Goal: Task Accomplishment & Management: Complete application form

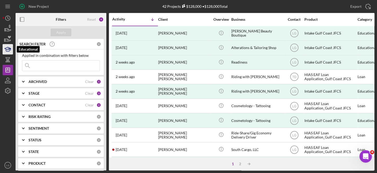
click at [11, 49] on polygon "button" at bounding box center [8, 48] width 6 height 3
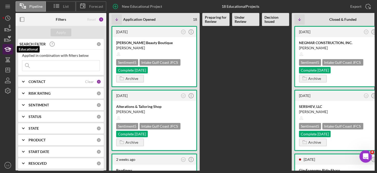
click at [11, 47] on icon "button" at bounding box center [7, 49] width 13 height 13
click at [4, 49] on icon "button" at bounding box center [7, 49] width 13 height 13
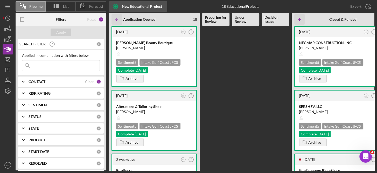
click at [133, 4] on div "New Educational Project" at bounding box center [142, 6] width 40 height 10
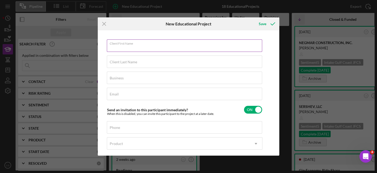
click at [158, 47] on input "Client First Name" at bounding box center [184, 45] width 155 height 12
type input "[PERSON_NAME]"
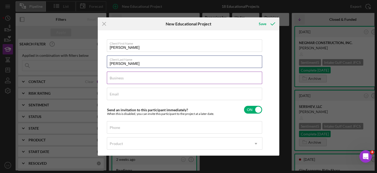
type input "Espinoza"
click at [125, 78] on input "Business" at bounding box center [184, 78] width 155 height 12
type input "r"
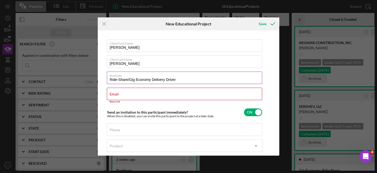
click at [184, 79] on input "Ride-Share/Gig Economy Delivery Driver" at bounding box center [184, 78] width 155 height 12
type input "Ride-Share/Gig Economy"
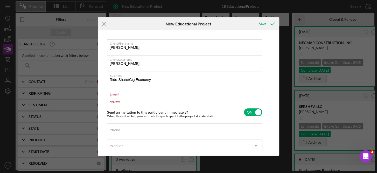
click at [115, 95] on label "Email" at bounding box center [114, 94] width 9 height 4
click at [115, 95] on input "Email" at bounding box center [184, 94] width 155 height 12
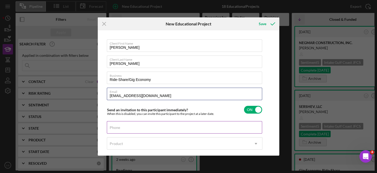
type input "nubort@icloud.com"
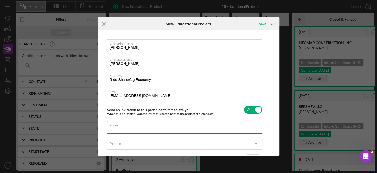
click at [131, 125] on div "Phone" at bounding box center [185, 127] width 156 height 13
type input "(727) 485-7330"
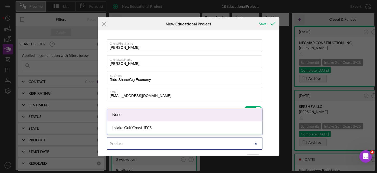
click at [256, 143] on use at bounding box center [256, 144] width 3 height 2
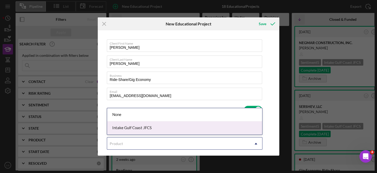
click at [139, 130] on div "Intake Gulf Coast JFCS" at bounding box center [184, 127] width 155 height 13
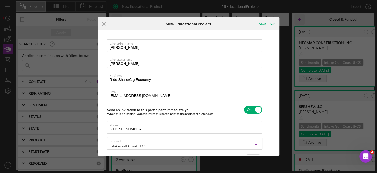
scroll to position [38, 0]
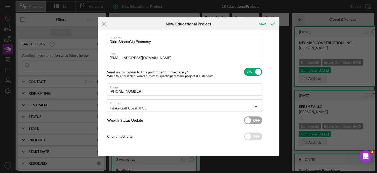
click at [250, 121] on input "checkbox" at bounding box center [253, 120] width 18 height 8
checkbox input "true"
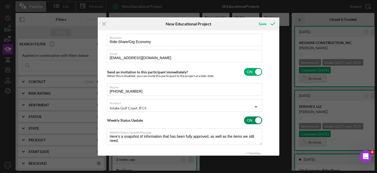
type textarea "Here's a snapshot of information that has been fully approved, as well as the i…"
click at [278, 149] on div "Client First Name Rony Client Last Name Espinoza Business Ride-Share/Gig Econom…" at bounding box center [189, 93] width 182 height 126
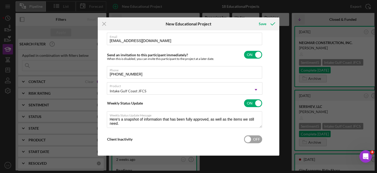
click at [248, 136] on input "checkbox" at bounding box center [253, 139] width 18 height 8
checkbox input "true"
click at [260, 23] on div "Save" at bounding box center [263, 24] width 8 height 10
type textarea "Here's a snapshot of information that has been fully approved, as well as the i…"
checkbox input "false"
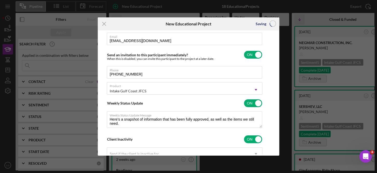
checkbox input "false"
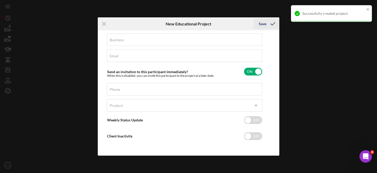
scroll to position [38, 0]
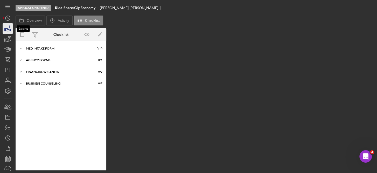
click at [8, 26] on icon "button" at bounding box center [7, 28] width 13 height 13
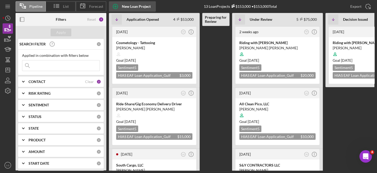
click at [146, 5] on div "New Loan Project" at bounding box center [136, 6] width 29 height 10
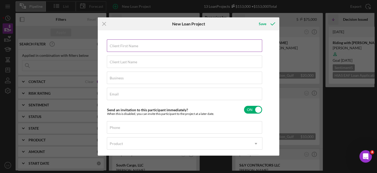
click at [130, 49] on input "Client First Name" at bounding box center [184, 45] width 155 height 12
type input "[PERSON_NAME]"
type input "Espinoza"
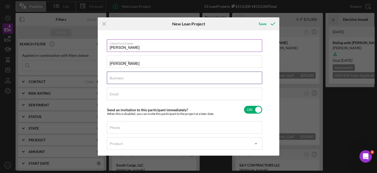
type input "Ride-Share/Gig Economy"
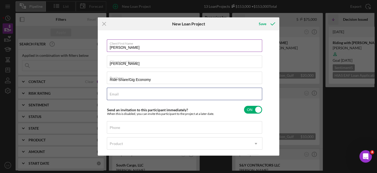
type input "nubort@icloud.com"
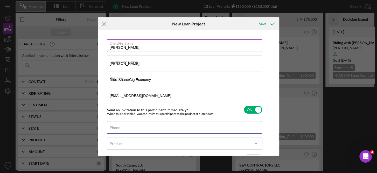
type input "(727) 485-7330"
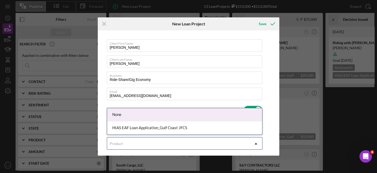
click at [256, 143] on use at bounding box center [256, 144] width 3 height 2
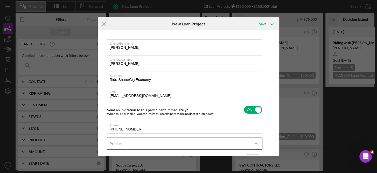
click at [256, 143] on use at bounding box center [256, 144] width 3 height 2
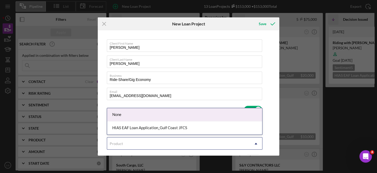
click at [256, 143] on use at bounding box center [256, 144] width 3 height 2
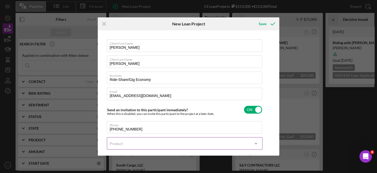
click at [258, 139] on icon "Icon/Dropdown Arrow" at bounding box center [256, 143] width 12 height 12
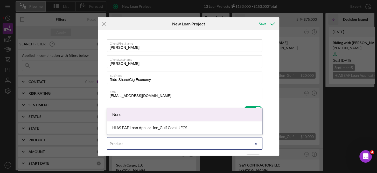
click at [258, 139] on icon "Icon/Dropdown Arrow" at bounding box center [256, 143] width 12 height 12
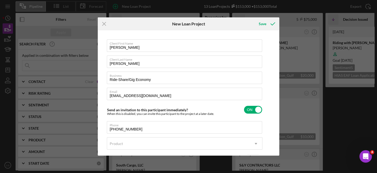
click at [276, 133] on div "Client First Name Rony Client Last Name Espinoza Business Ride-Share/Gig Econom…" at bounding box center [188, 93] width 179 height 123
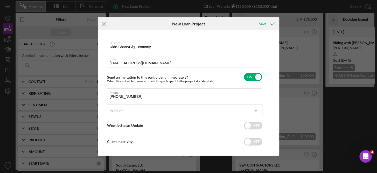
scroll to position [38, 0]
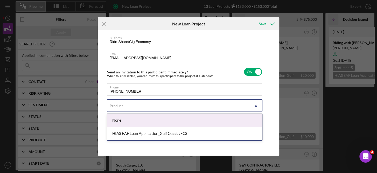
click at [256, 106] on icon "Icon/Dropdown Arrow" at bounding box center [256, 106] width 12 height 12
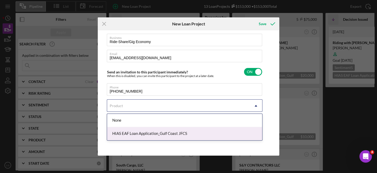
click at [257, 105] on icon "Icon/Dropdown Arrow" at bounding box center [256, 106] width 12 height 12
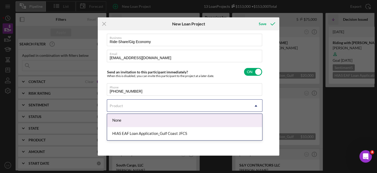
click at [257, 105] on icon "Icon/Dropdown Arrow" at bounding box center [256, 106] width 12 height 12
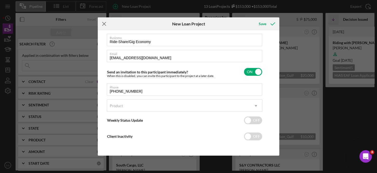
click at [104, 23] on icon "Icon/Menu Close" at bounding box center [104, 23] width 13 height 13
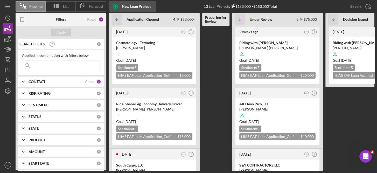
click at [138, 4] on div "New Loan Project" at bounding box center [136, 6] width 29 height 10
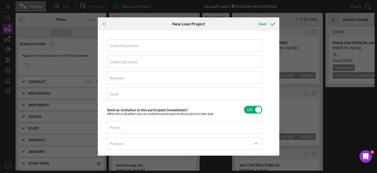
scroll to position [38, 0]
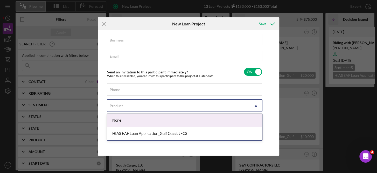
click at [255, 104] on icon "Icon/Dropdown Arrow" at bounding box center [256, 106] width 12 height 12
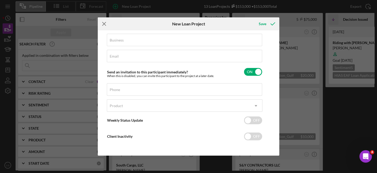
click at [103, 25] on icon "Icon/Menu Close" at bounding box center [104, 23] width 13 height 13
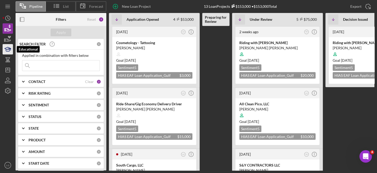
click at [8, 50] on polygon "button" at bounding box center [8, 48] width 6 height 3
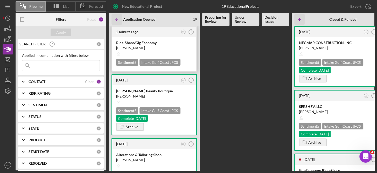
click at [168, 51] on div at bounding box center [154, 54] width 76 height 10
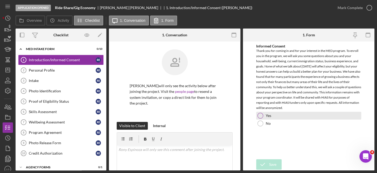
click at [263, 116] on div "Yes" at bounding box center [308, 116] width 105 height 8
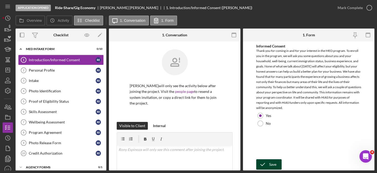
click at [274, 164] on div "Save" at bounding box center [272, 164] width 7 height 10
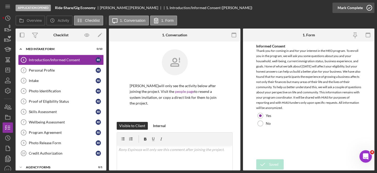
click at [369, 7] on icon "button" at bounding box center [369, 7] width 13 height 13
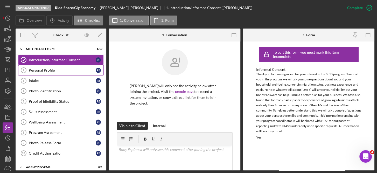
click at [51, 68] on div "Personal Profile" at bounding box center [62, 70] width 67 height 4
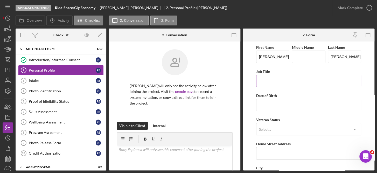
click at [273, 79] on input "Job Title" at bounding box center [308, 81] width 105 height 12
type input "F"
type input "Manufacturing Assistant"
click at [278, 103] on input "Date of Birth" at bounding box center [308, 105] width 105 height 12
click at [270, 102] on input "Date of Birth" at bounding box center [308, 105] width 105 height 12
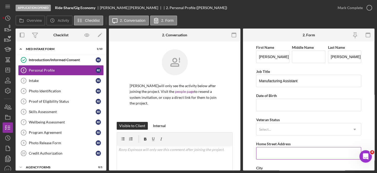
click at [314, 143] on div "Home Street Address" at bounding box center [308, 144] width 105 height 6
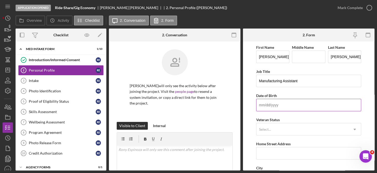
click at [261, 106] on input "Date of Birth" at bounding box center [308, 105] width 105 height 12
click at [301, 111] on input "03/19/95yy" at bounding box center [308, 105] width 105 height 12
click at [288, 106] on input "03/19/95yy" at bounding box center [308, 105] width 105 height 12
type input "03/08/1995"
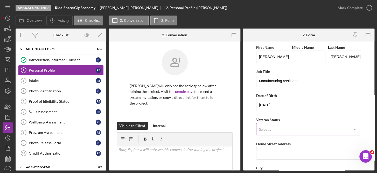
click at [284, 128] on div "Select..." at bounding box center [303, 129] width 92 height 12
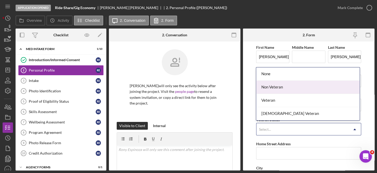
click at [278, 87] on div "Non Veteran" at bounding box center [308, 87] width 104 height 13
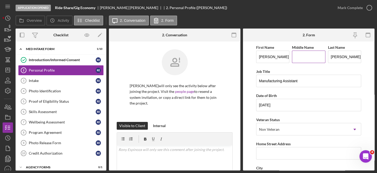
click at [300, 59] on input "Middle Name" at bounding box center [308, 57] width 33 height 12
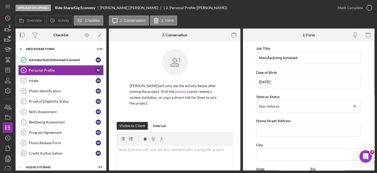
scroll to position [24, 0]
type input "Alexander"
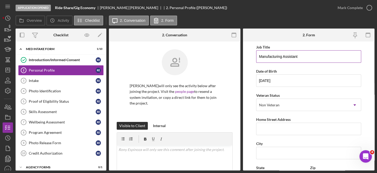
drag, startPoint x: 304, startPoint y: 55, endPoint x: 257, endPoint y: 58, distance: 47.1
click at [257, 58] on input "Manufacturing Assistant" at bounding box center [308, 56] width 105 height 12
type input "Factory Worker"
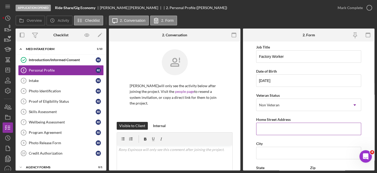
click at [278, 131] on input "Home Street Address" at bounding box center [308, 129] width 105 height 12
type input "13333 Ridge Road, Apt 2402"
type input "Largo"
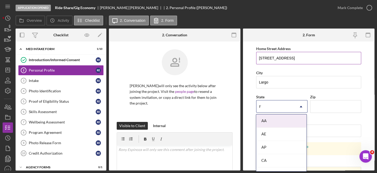
type input "FL"
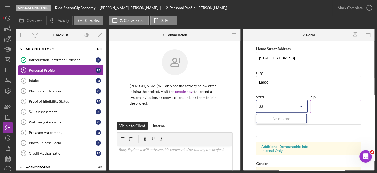
type input "3"
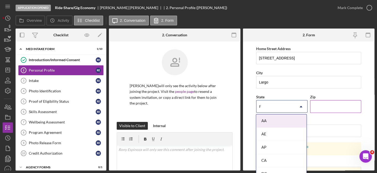
type input "FL"
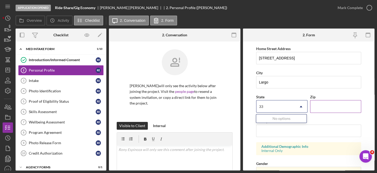
type input "3"
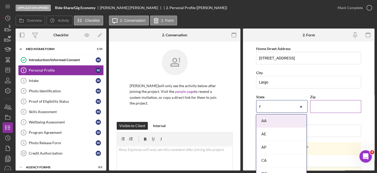
type input "FL"
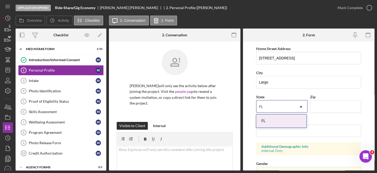
click at [283, 123] on div "FL" at bounding box center [281, 120] width 50 height 13
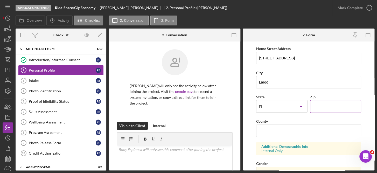
click at [319, 105] on input "Zip" at bounding box center [335, 106] width 51 height 12
type input "33778"
type input "FL"
type input "33778"
click at [280, 133] on input "FL" at bounding box center [308, 131] width 105 height 12
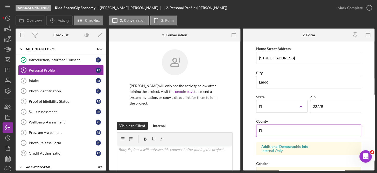
type input "F"
type input "Pinellas"
drag, startPoint x: 373, startPoint y: 79, endPoint x: 373, endPoint y: 57, distance: 22.8
click at [373, 57] on form "First Name Rony Middle Name Alexander Last Name Espinoza Job Title Factory Work…" at bounding box center [309, 106] width 132 height 129
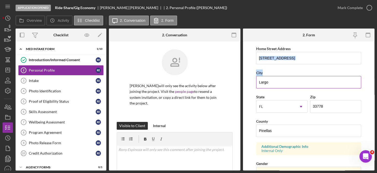
click at [290, 71] on div "City" at bounding box center [308, 73] width 105 height 6
click at [288, 84] on input "Largo" at bounding box center [308, 82] width 105 height 12
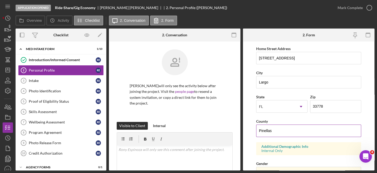
click at [304, 132] on input "Pinellas" at bounding box center [308, 131] width 105 height 12
click at [373, 134] on form "First Name Rony Middle Name Alexander Last Name Espinoza Job Title Factory Work…" at bounding box center [309, 106] width 132 height 129
click at [372, 134] on form "First Name Rony Middle Name Alexander Last Name Espinoza Job Title Factory Work…" at bounding box center [309, 106] width 132 height 129
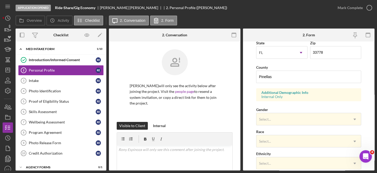
scroll to position [174, 0]
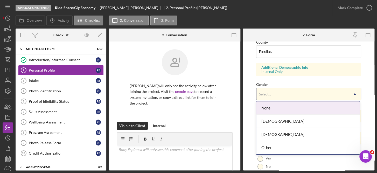
click at [275, 136] on div "Male" at bounding box center [308, 134] width 104 height 13
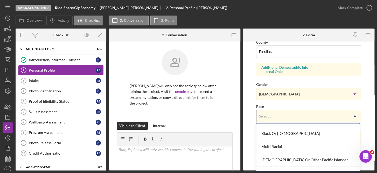
scroll to position [35, 0]
click at [281, 146] on div "Multi Racial" at bounding box center [308, 147] width 104 height 13
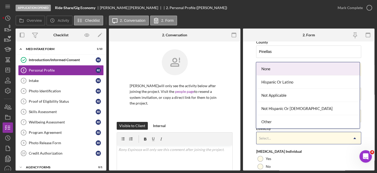
click at [289, 82] on div "Hispanic Or Latino" at bounding box center [308, 81] width 104 height 13
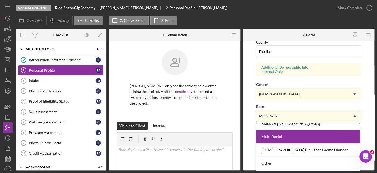
scroll to position [44, 0]
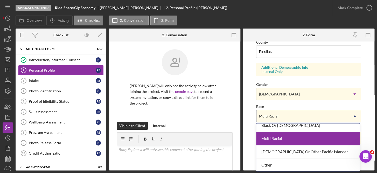
click at [281, 139] on div "Multi Racial" at bounding box center [308, 138] width 104 height 13
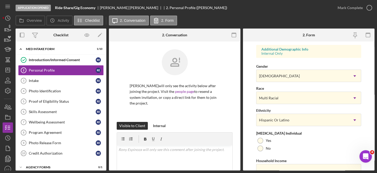
scroll to position [207, 0]
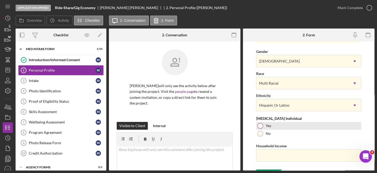
click at [261, 124] on div at bounding box center [261, 126] width 6 height 6
click at [281, 153] on input "Household Income" at bounding box center [308, 155] width 105 height 12
type input "$5"
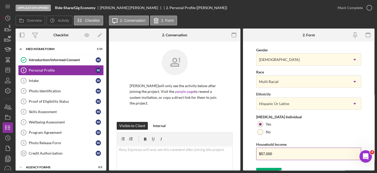
scroll to position [216, 0]
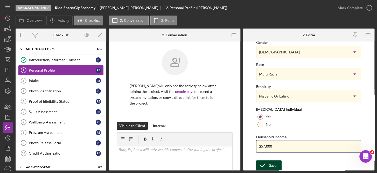
type input "$57,000"
click at [267, 165] on icon "submit" at bounding box center [262, 165] width 13 height 13
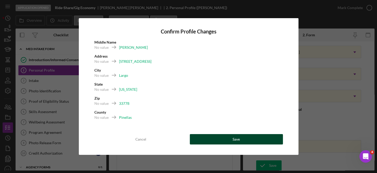
click at [239, 137] on div "Save" at bounding box center [236, 139] width 7 height 10
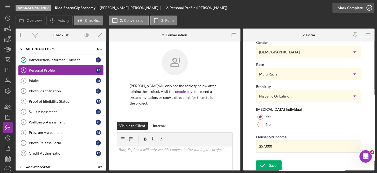
click at [371, 7] on icon "button" at bounding box center [369, 7] width 13 height 13
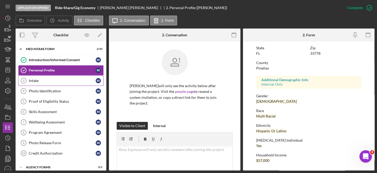
click at [38, 78] on link "Intake 3 Intake R E" at bounding box center [61, 80] width 86 height 10
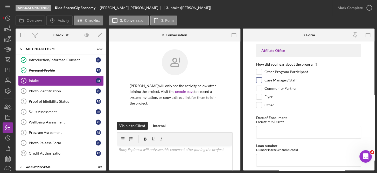
click at [260, 82] on input "Case Manager/ Staff" at bounding box center [259, 80] width 5 height 5
checkbox input "true"
click at [280, 132] on input "Date of Enrollment" at bounding box center [308, 132] width 105 height 12
click at [288, 131] on input "09/120257" at bounding box center [308, 132] width 105 height 12
type input "09/17/2025"
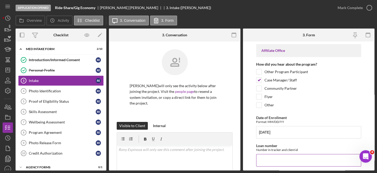
click at [278, 156] on input "Loan number" at bounding box center [308, 160] width 105 height 12
type input "JFCS2537"
type input "231,751,544"
type input "08/20/2022"
type input "27"
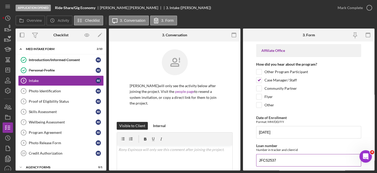
type input "Ukraine"
type input "English"
type input "0"
type input "2"
type input "1"
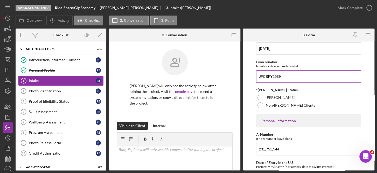
scroll to position [84, 0]
type input "JFCSFY2539"
click at [278, 98] on label "ORR Eligible" at bounding box center [280, 97] width 29 height 4
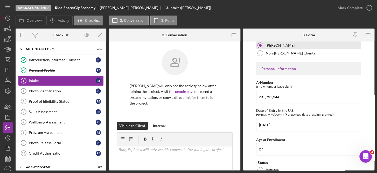
scroll to position [137, 0]
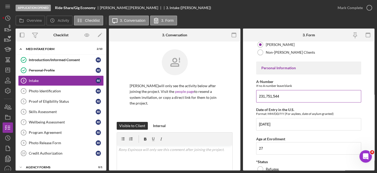
click at [290, 96] on input "231,751,544" at bounding box center [308, 96] width 105 height 12
click at [292, 96] on input "231,751,544" at bounding box center [308, 96] width 105 height 12
type input "2"
type input "244,587,072"
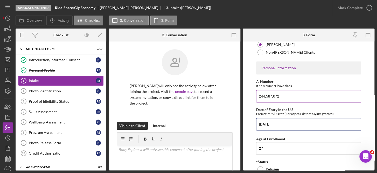
type input "02/21/2023"
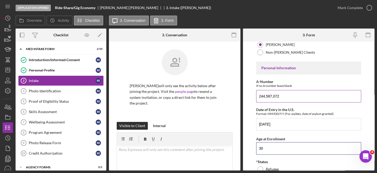
type input "30"
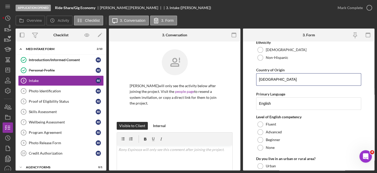
scroll to position [481, 0]
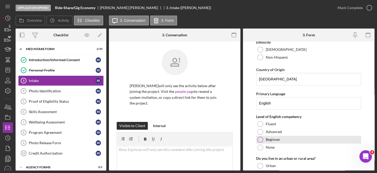
click at [276, 137] on label "Beginner" at bounding box center [273, 139] width 15 height 4
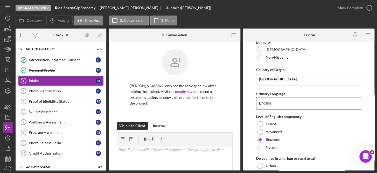
click at [277, 97] on input "English" at bounding box center [308, 103] width 105 height 12
type input "E"
type input "Spanish"
click at [280, 73] on input "Ukraine" at bounding box center [308, 79] width 105 height 12
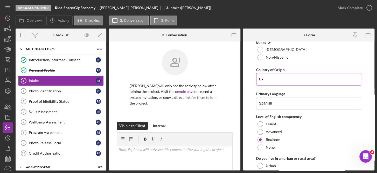
type input "U"
type input "h"
type input "Honduras"
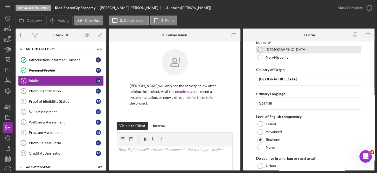
click at [270, 47] on label "Hispanic" at bounding box center [286, 49] width 41 height 4
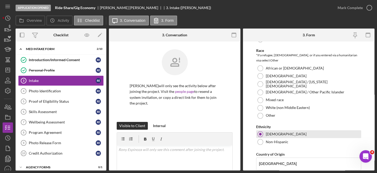
scroll to position [395, 0]
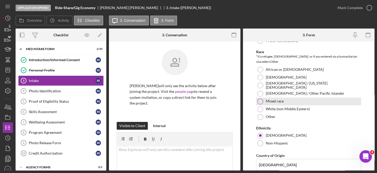
click at [279, 99] on label "Mixed race" at bounding box center [275, 101] width 18 height 4
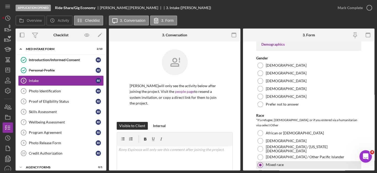
scroll to position [328, 0]
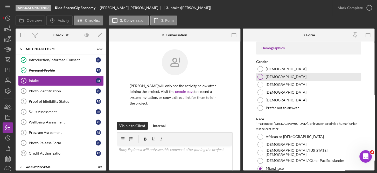
click at [276, 76] on div "Male" at bounding box center [308, 77] width 105 height 8
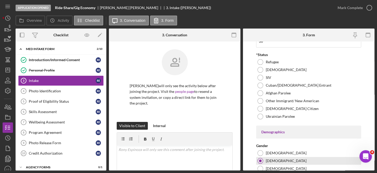
scroll to position [243, 0]
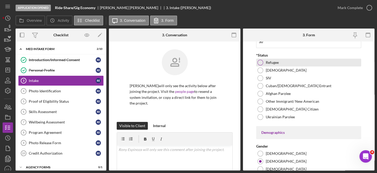
click at [274, 61] on label "Refugee" at bounding box center [272, 62] width 13 height 4
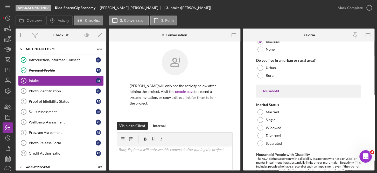
scroll to position [582, 0]
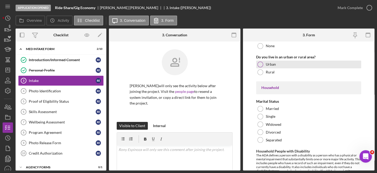
click at [277, 60] on div "Urban" at bounding box center [308, 64] width 105 height 8
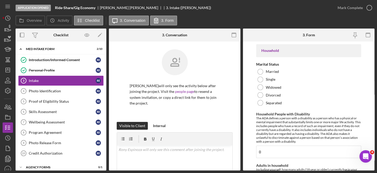
scroll to position [624, 0]
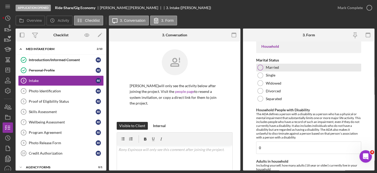
click at [277, 65] on label "Married" at bounding box center [272, 67] width 13 height 4
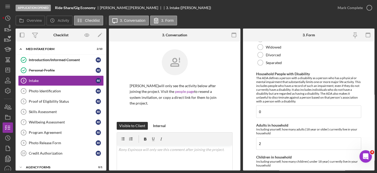
scroll to position [664, 0]
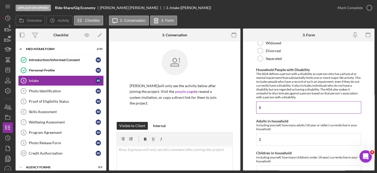
click at [270, 101] on input "0" at bounding box center [308, 107] width 105 height 12
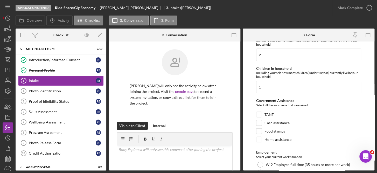
scroll to position [748, 0]
type input "4"
click at [274, 81] on input "1" at bounding box center [308, 87] width 105 height 12
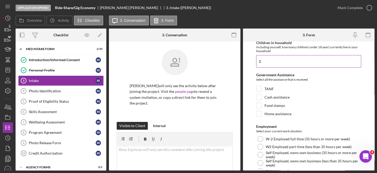
scroll to position [776, 0]
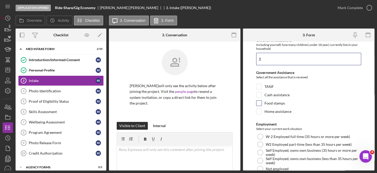
type input "2"
click at [281, 101] on label "Food stamps" at bounding box center [275, 103] width 20 height 5
click at [262, 101] on input "Food stamps" at bounding box center [259, 103] width 5 height 5
checkbox input "true"
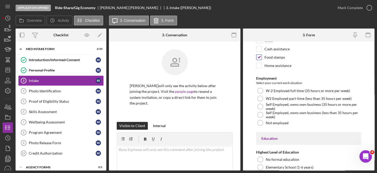
scroll to position [823, 0]
click at [290, 88] on label "W-2 Employed full time (35 hours or more per week)" at bounding box center [308, 90] width 84 height 4
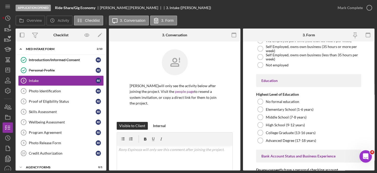
scroll to position [886, 0]
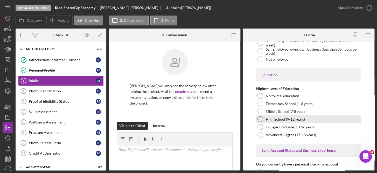
click at [296, 117] on label "High School (9-12 years)" at bounding box center [285, 119] width 39 height 4
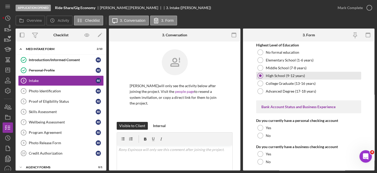
scroll to position [936, 0]
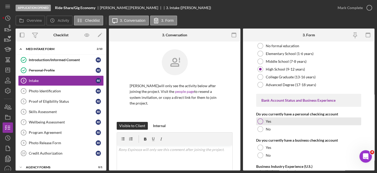
click at [283, 118] on div "Yes" at bounding box center [308, 122] width 105 height 8
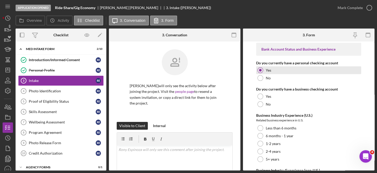
scroll to position [991, 0]
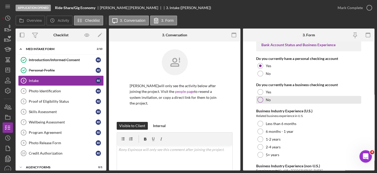
click at [268, 96] on div "No" at bounding box center [308, 100] width 105 height 8
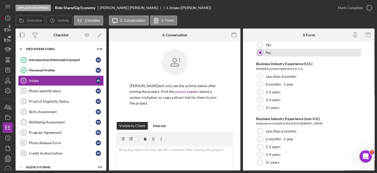
scroll to position [1040, 0]
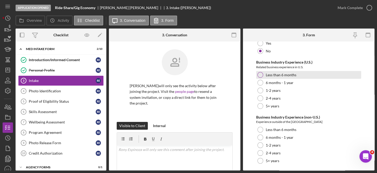
click at [287, 73] on label "Less than 6 months" at bounding box center [281, 75] width 31 height 4
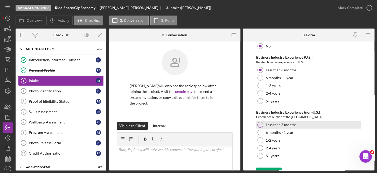
click at [292, 123] on label "Less than 6 months" at bounding box center [281, 125] width 31 height 4
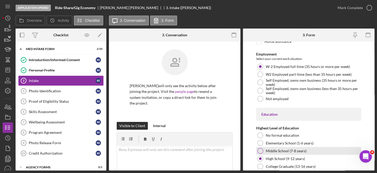
click at [353, 147] on div "Middle School (7-8 years)" at bounding box center [308, 151] width 105 height 8
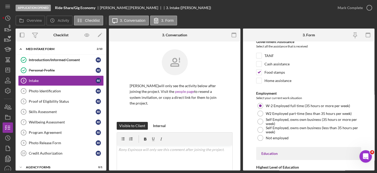
scroll to position [805, 0]
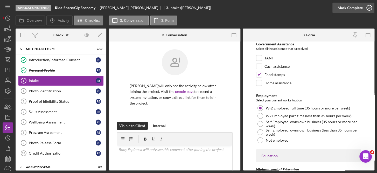
click at [369, 11] on icon "button" at bounding box center [369, 7] width 13 height 13
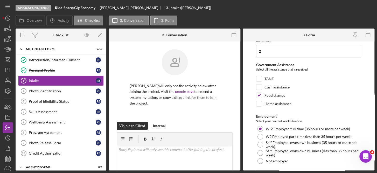
scroll to position [825, 0]
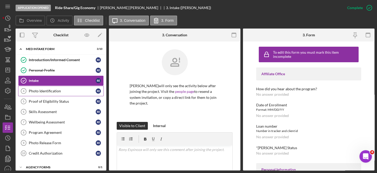
click at [59, 92] on div "Photo Identification" at bounding box center [62, 91] width 67 height 4
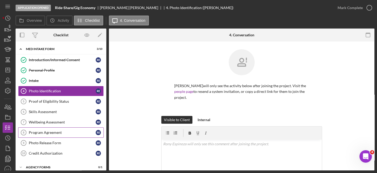
click at [57, 131] on div "Program Agreement" at bounding box center [62, 132] width 67 height 4
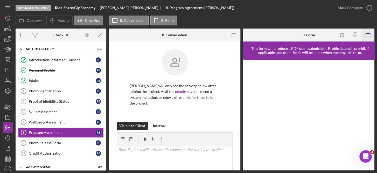
click at [369, 34] on icon "button" at bounding box center [368, 35] width 12 height 12
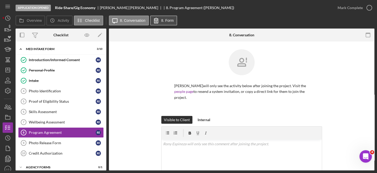
click at [171, 17] on button "8. Form" at bounding box center [163, 21] width 27 height 10
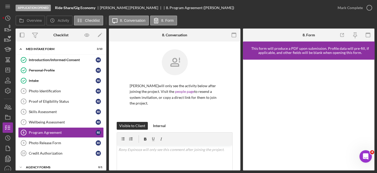
click at [105, 153] on div "Introduction/Informed Consent Introduction/Informed Consent R E Personal Profil…" at bounding box center [61, 108] width 91 height 106
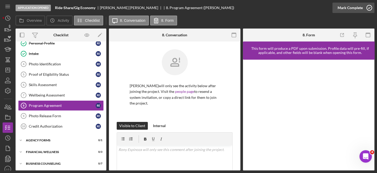
click at [370, 9] on icon "button" at bounding box center [369, 7] width 13 height 13
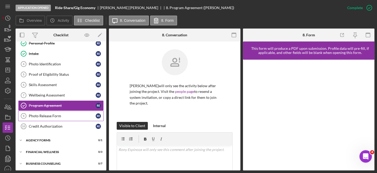
click at [57, 115] on div "Photo Release Form" at bounding box center [62, 116] width 67 height 4
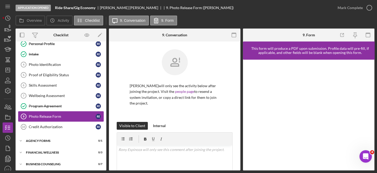
scroll to position [27, 0]
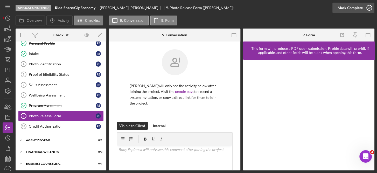
click at [369, 8] on icon "button" at bounding box center [369, 7] width 13 height 13
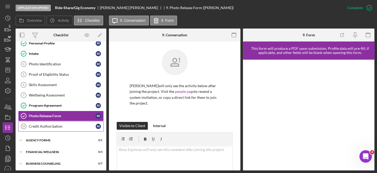
click at [54, 125] on div "Credit Authorization" at bounding box center [62, 126] width 67 height 4
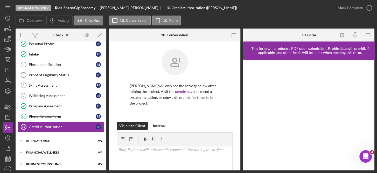
scroll to position [27, 0]
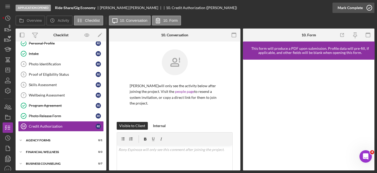
click at [371, 7] on icon "button" at bounding box center [369, 7] width 13 height 13
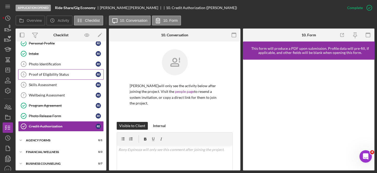
click at [61, 74] on div "Proof of Eligibility Status" at bounding box center [62, 74] width 67 height 4
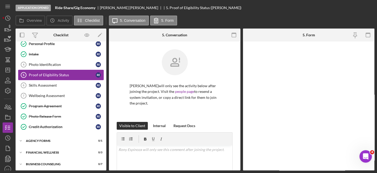
scroll to position [27, 0]
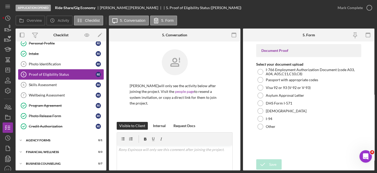
click at [68, 73] on div "Proof of Eligibility Status" at bounding box center [62, 74] width 67 height 4
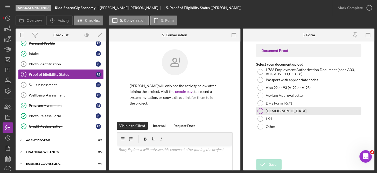
click at [278, 110] on label "Green Card" at bounding box center [286, 111] width 41 height 4
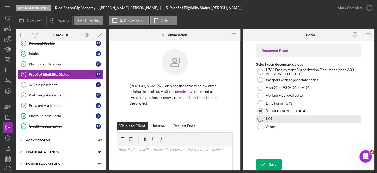
click at [266, 118] on label "I-94" at bounding box center [269, 119] width 6 height 4
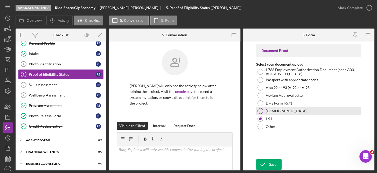
click at [260, 109] on div at bounding box center [261, 111] width 6 height 6
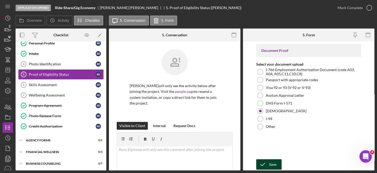
click at [271, 162] on div "Save" at bounding box center [272, 164] width 7 height 10
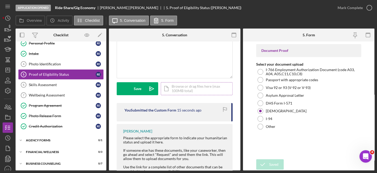
click at [183, 86] on div "Icon/Document Browse or drag files here (max 100MB total) Tap to choose files o…" at bounding box center [197, 88] width 72 height 13
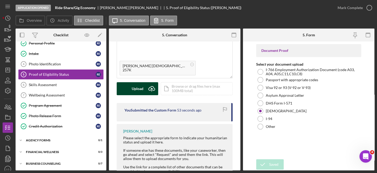
click at [140, 87] on div "Upload" at bounding box center [138, 88] width 12 height 13
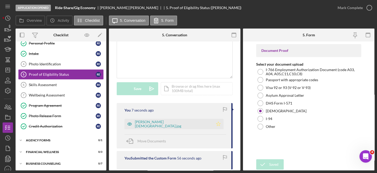
click at [216, 125] on polygon "button" at bounding box center [218, 124] width 4 height 4
click at [197, 84] on div "Icon/Document Browse or drag files here (max 100MB total) Tap to choose files o…" at bounding box center [197, 88] width 72 height 13
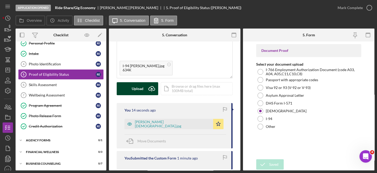
click at [143, 87] on button "Upload Icon/Upload" at bounding box center [138, 88] width 42 height 13
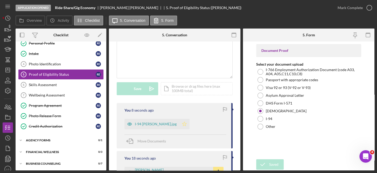
click at [179, 121] on icon "Icon/Star" at bounding box center [184, 124] width 10 height 10
click at [48, 64] on div "Photo Identification" at bounding box center [62, 64] width 67 height 4
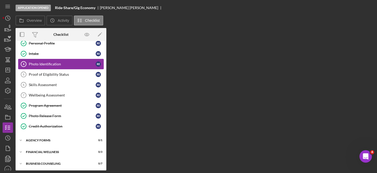
scroll to position [27, 0]
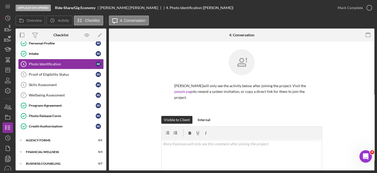
click at [373, 134] on div "Rony Espinoza will only see the activity below after joining the project. Visit…" at bounding box center [242, 155] width 266 height 226
click at [373, 122] on div "Rony Espinoza will only see the activity below after joining the project. Visit…" at bounding box center [242, 155] width 266 height 226
click at [373, 136] on div "Rony Espinoza will only see the activity below after joining the project. Visit…" at bounding box center [242, 155] width 266 height 226
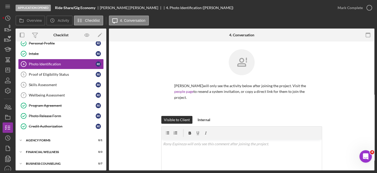
drag, startPoint x: 373, startPoint y: 136, endPoint x: 373, endPoint y: 162, distance: 26.5
click at [373, 162] on div "Photo Identification 4 Photo Identification Rony Espinoza will only see the act…" at bounding box center [242, 106] width 266 height 129
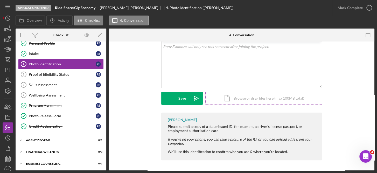
click at [267, 99] on div "Icon/Document Browse or drag files here (max 100MB total) Tap to choose files o…" at bounding box center [263, 98] width 117 height 13
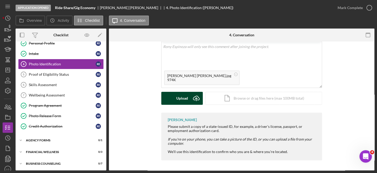
click at [188, 97] on button "Upload Icon/Upload" at bounding box center [182, 98] width 42 height 13
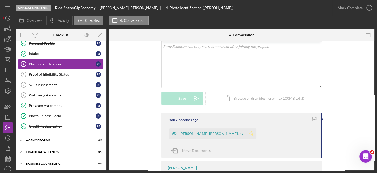
click at [249, 133] on polygon "button" at bounding box center [251, 133] width 4 height 4
click at [49, 73] on div "Proof of Eligibility Status" at bounding box center [62, 74] width 67 height 4
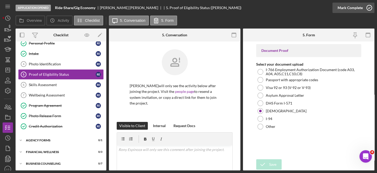
click at [367, 6] on icon "button" at bounding box center [369, 7] width 13 height 13
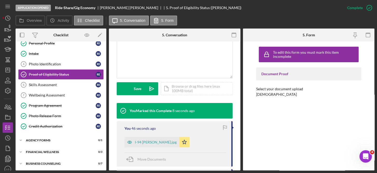
scroll to position [225, 0]
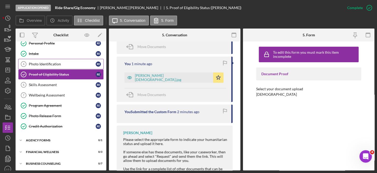
click at [42, 61] on link "Photo Identification 4 Photo Identification R E" at bounding box center [61, 64] width 86 height 10
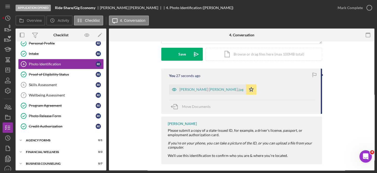
scroll to position [145, 0]
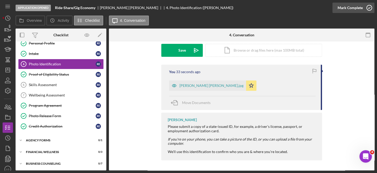
click at [369, 6] on icon "button" at bounding box center [369, 7] width 13 height 13
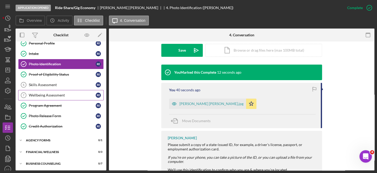
click at [49, 94] on div "Wellbeing Assessment" at bounding box center [62, 95] width 67 height 4
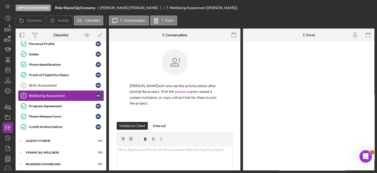
scroll to position [27, 0]
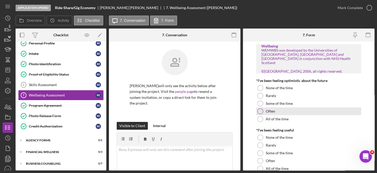
click at [274, 111] on label "Often" at bounding box center [270, 111] width 9 height 4
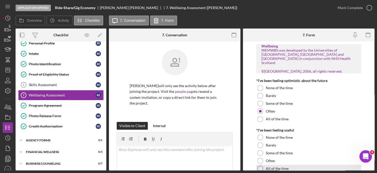
click at [270, 168] on label "All of the time" at bounding box center [277, 169] width 23 height 4
click at [373, 141] on form "Wellbeing WEMWBS was developed by the Universities of Warwick, Edinburgh and Le…" at bounding box center [309, 106] width 132 height 129
click at [373, 125] on form "Wellbeing WEMWBS was developed by the Universities of Warwick, Edinburgh and Le…" at bounding box center [309, 106] width 132 height 129
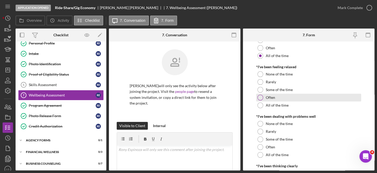
click at [274, 97] on label "Often" at bounding box center [270, 97] width 9 height 4
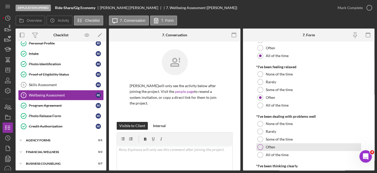
click at [275, 146] on div "Often" at bounding box center [308, 147] width 105 height 8
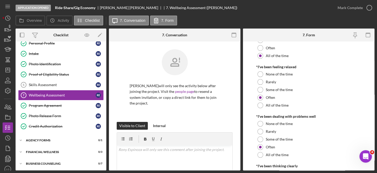
scroll to position [225, 0]
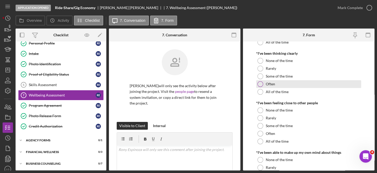
click at [275, 84] on div "Often" at bounding box center [308, 84] width 105 height 8
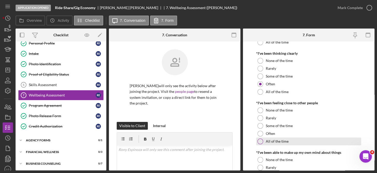
click at [279, 139] on div "All of the time" at bounding box center [308, 141] width 105 height 8
click at [372, 132] on form "Wellbeing WEMWBS was developed by the Universities of Warwick, Edinburgh and Le…" at bounding box center [309, 106] width 132 height 129
click at [373, 127] on form "Wellbeing WEMWBS was developed by the Universities of Warwick, Edinburgh and Le…" at bounding box center [309, 106] width 132 height 129
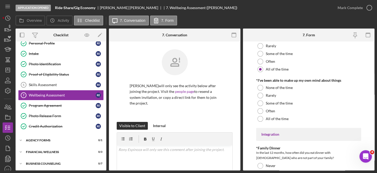
scroll to position [295, 0]
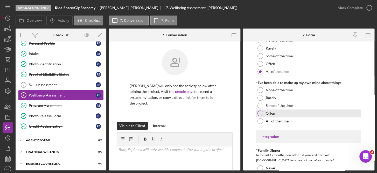
click at [272, 110] on div "Often" at bounding box center [308, 113] width 105 height 8
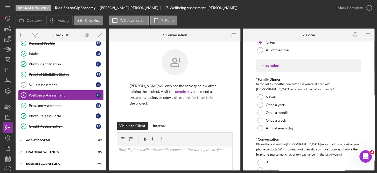
scroll to position [368, 0]
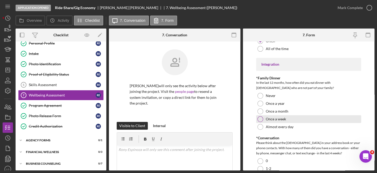
click at [282, 118] on label "Once a week" at bounding box center [276, 119] width 20 height 4
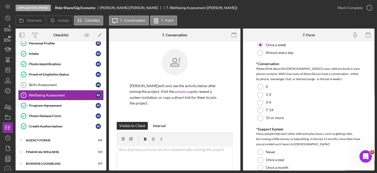
scroll to position [443, 0]
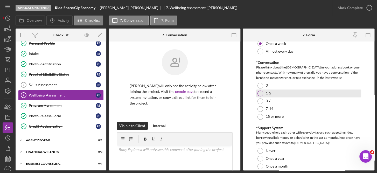
click at [263, 92] on div "1-2" at bounding box center [308, 93] width 105 height 8
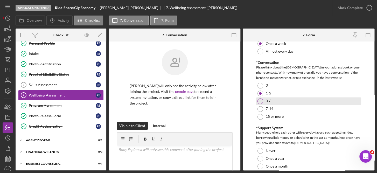
click at [260, 99] on div at bounding box center [261, 101] width 6 height 6
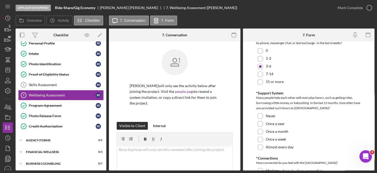
scroll to position [509, 0]
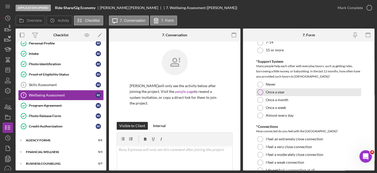
click at [259, 90] on div at bounding box center [261, 92] width 6 height 6
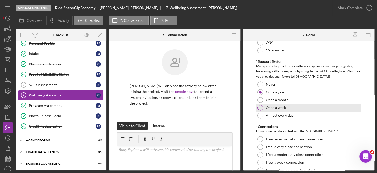
scroll to position [532, 0]
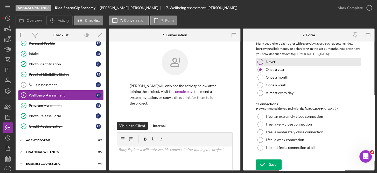
click at [260, 60] on div at bounding box center [261, 62] width 6 height 6
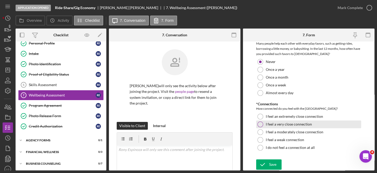
click at [297, 123] on label "I feel a very close connection" at bounding box center [289, 124] width 46 height 4
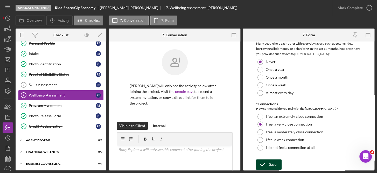
click at [270, 164] on div "Save" at bounding box center [272, 164] width 7 height 10
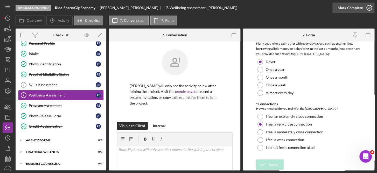
click at [369, 6] on icon "button" at bounding box center [369, 7] width 13 height 13
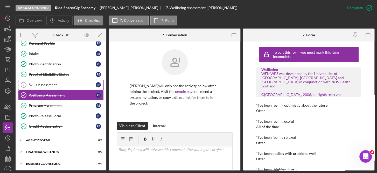
click at [51, 86] on div "Skills Assessment" at bounding box center [62, 85] width 67 height 4
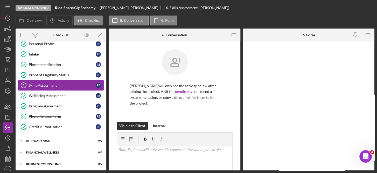
scroll to position [27, 0]
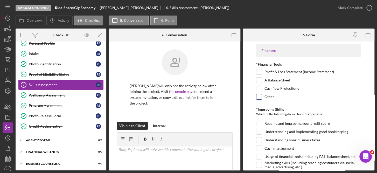
click at [259, 97] on input "Other" at bounding box center [259, 96] width 5 height 5
checkbox input "true"
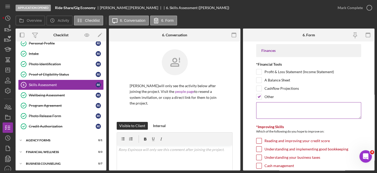
click at [266, 106] on textarea at bounding box center [308, 110] width 105 height 17
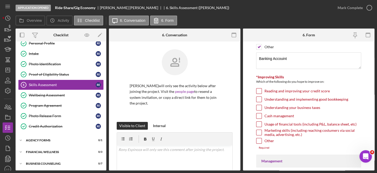
scroll to position [46, 0]
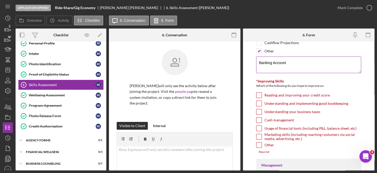
click at [272, 62] on textarea "Banking Account" at bounding box center [308, 65] width 105 height 17
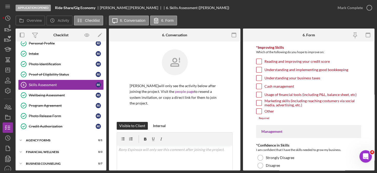
scroll to position [75, 0]
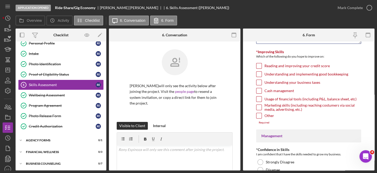
type textarea "Bank Account"
click at [258, 81] on input "Understanding your business taxes" at bounding box center [259, 82] width 5 height 5
checkbox input "true"
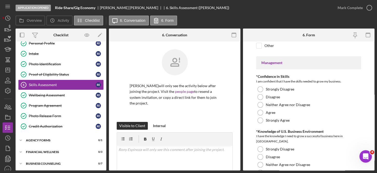
scroll to position [146, 0]
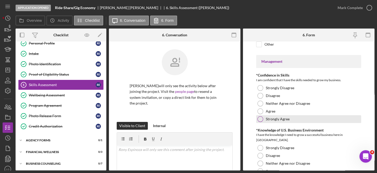
click at [279, 119] on label "Strongly Agree" at bounding box center [278, 119] width 24 height 4
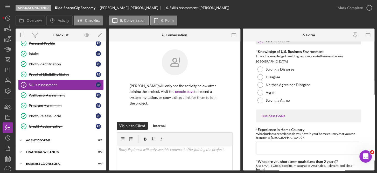
scroll to position [225, 0]
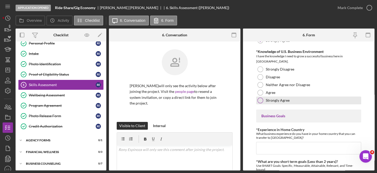
click at [277, 99] on label "Strongly Agree" at bounding box center [278, 100] width 24 height 4
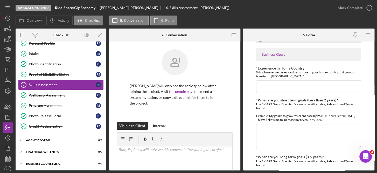
scroll to position [287, 0]
click at [263, 81] on input "*Experience in Home Country" at bounding box center [308, 86] width 105 height 12
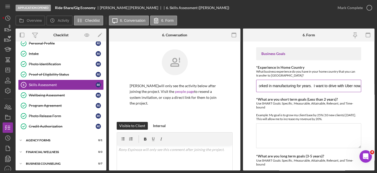
scroll to position [0, 15]
type input "I have worked in manufacturing for years. I want to drive with Uber now."
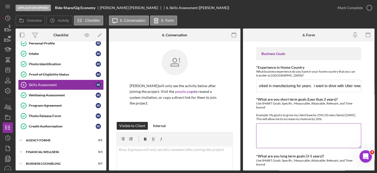
scroll to position [0, 0]
click at [264, 126] on textarea "*What are you short term goals (Less than 2 years)?" at bounding box center [308, 135] width 105 height 25
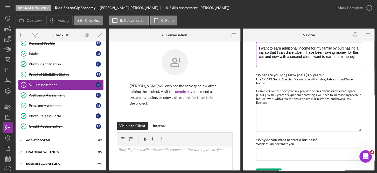
scroll to position [369, 0]
type textarea "I want to earn additional income for my family by purchasing a car so that I ca…"
click at [264, 113] on textarea "*What are you long term goals (3-5 years)?" at bounding box center [308, 118] width 105 height 25
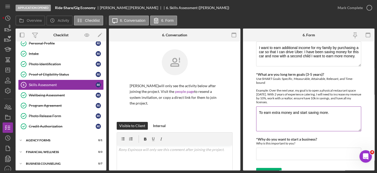
scroll to position [376, 0]
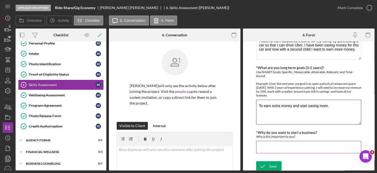
type textarea "To earn extra money and start saving more."
click at [263, 146] on input "*Why do you want to start a business?" at bounding box center [308, 147] width 105 height 12
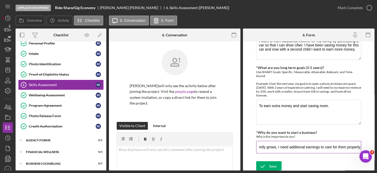
scroll to position [0, 15]
type input "As my family grows, I need additional earnings to care for them properly."
click at [270, 164] on div "Save" at bounding box center [272, 166] width 7 height 10
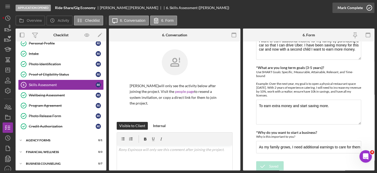
click at [368, 8] on polyline "button" at bounding box center [369, 7] width 2 height 1
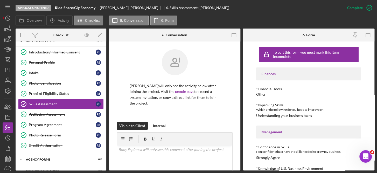
scroll to position [27, 0]
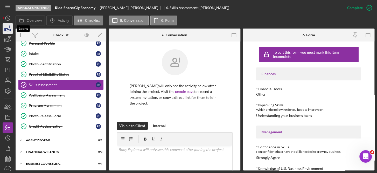
click at [8, 29] on icon "button" at bounding box center [7, 28] width 13 height 13
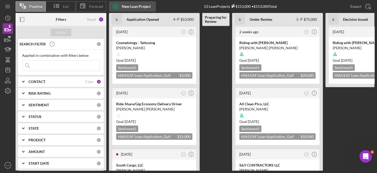
click at [134, 4] on div "New Loan Project" at bounding box center [136, 6] width 29 height 10
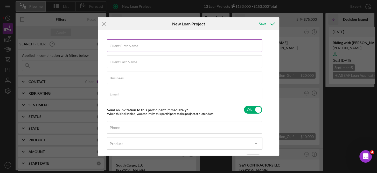
click at [124, 45] on label "Client First Name" at bounding box center [124, 46] width 29 height 4
click at [124, 45] on input "Client First Name" at bounding box center [184, 45] width 155 height 12
type input "[PERSON_NAME]"
type input "Espinoza"
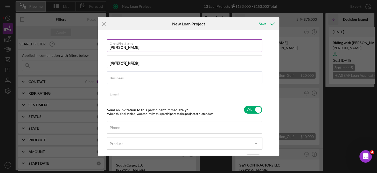
type input "Ride-Share/Gig Economy"
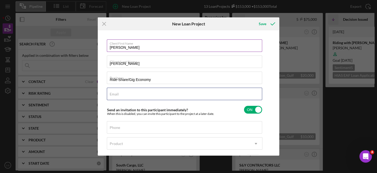
type input "nubort@icloud.com"
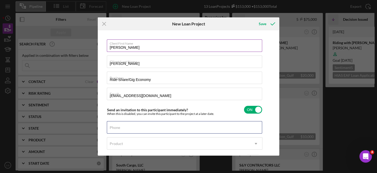
type input "(727) 485-7330"
type input "[PERSON_NAME]"
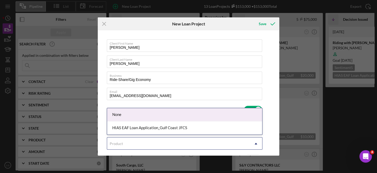
click at [255, 141] on icon "Icon/Dropdown Arrow" at bounding box center [256, 143] width 12 height 12
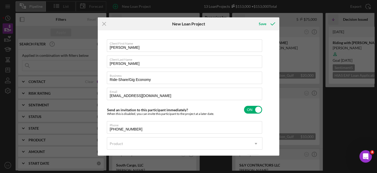
click at [276, 130] on div "Client First Name Rony Client Last Name Espinoza Business Ride-Share/Gig Econom…" at bounding box center [188, 93] width 179 height 123
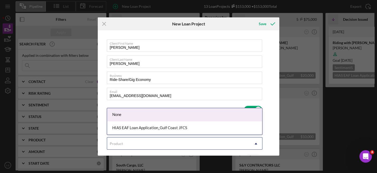
click at [125, 144] on div "Product" at bounding box center [178, 144] width 143 height 12
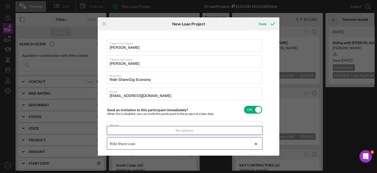
type input "Ride Share Loan"
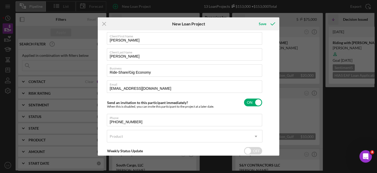
scroll to position [38, 0]
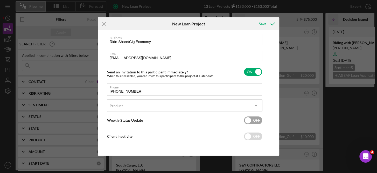
click at [248, 118] on input "checkbox" at bounding box center [253, 120] width 18 height 8
checkbox input "true"
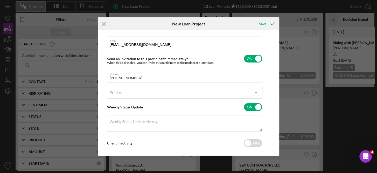
scroll to position [55, 0]
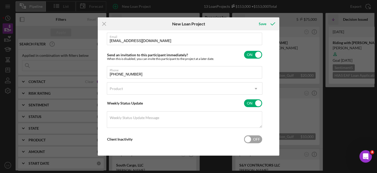
click at [246, 137] on input "checkbox" at bounding box center [253, 139] width 18 height 8
checkbox input "true"
click at [120, 88] on div "Product" at bounding box center [116, 89] width 13 height 4
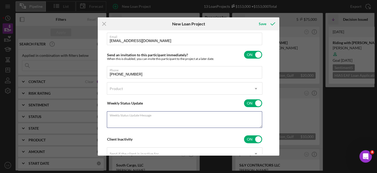
drag, startPoint x: 260, startPoint y: 126, endPoint x: 271, endPoint y: 141, distance: 18.4
click at [271, 141] on div "Client First Name Rony Client Last Name Espinoza Business Ride-Share/Gig Econom…" at bounding box center [188, 93] width 179 height 123
drag, startPoint x: 261, startPoint y: 127, endPoint x: 274, endPoint y: 129, distance: 13.4
click at [274, 129] on div "Client First Name Rony Client Last Name Espinoza Business Ride-Share/Gig Econom…" at bounding box center [188, 93] width 179 height 123
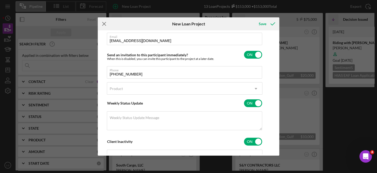
click at [105, 20] on icon "Icon/Menu Close" at bounding box center [104, 23] width 13 height 13
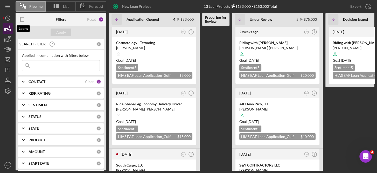
click at [9, 27] on icon "button" at bounding box center [10, 26] width 2 height 3
click at [54, 4] on line at bounding box center [54, 4] width 1 height 0
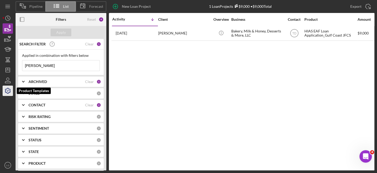
click at [7, 88] on icon "button" at bounding box center [7, 90] width 5 height 5
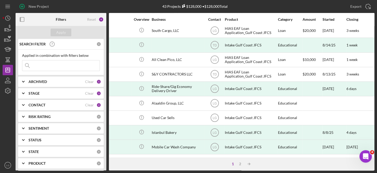
scroll to position [133, 80]
click at [93, 19] on div "Reset" at bounding box center [91, 19] width 9 height 4
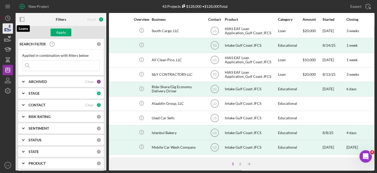
click at [9, 27] on icon "button" at bounding box center [10, 26] width 2 height 3
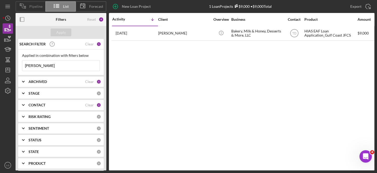
click at [36, 6] on span "Pipeline" at bounding box center [35, 6] width 13 height 4
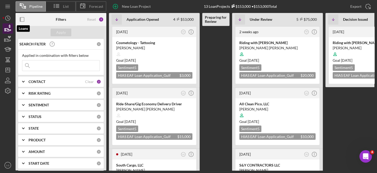
click at [4, 28] on icon "button" at bounding box center [7, 28] width 13 height 13
click at [6, 25] on icon "button" at bounding box center [7, 28] width 13 height 13
click at [115, 4] on icon "button" at bounding box center [115, 6] width 13 height 13
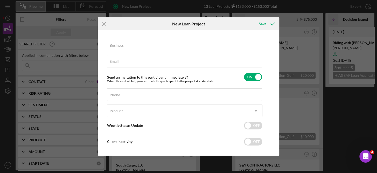
scroll to position [38, 0]
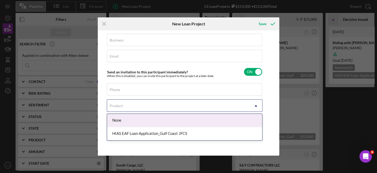
click at [255, 106] on icon "Icon/Dropdown Arrow" at bounding box center [256, 106] width 12 height 12
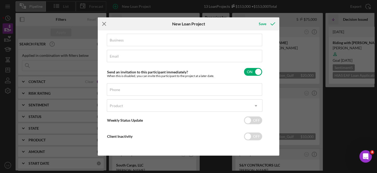
click at [104, 23] on icon "Icon/Menu Close" at bounding box center [104, 23] width 13 height 13
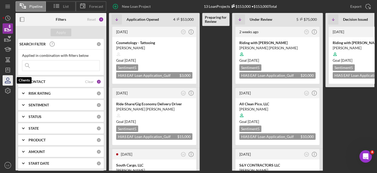
click at [11, 80] on icon "button" at bounding box center [7, 80] width 13 height 13
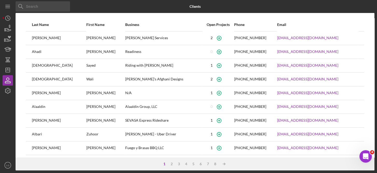
scroll to position [84, 0]
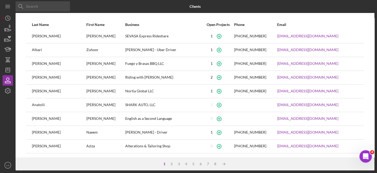
click at [369, 29] on div "Last Name First Name Business Open Projects Phone Email Acosta Ricardo Acosta S…" at bounding box center [195, 87] width 359 height 139
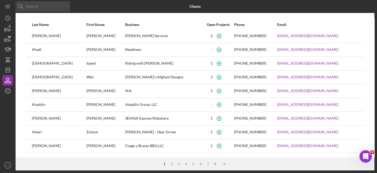
scroll to position [0, 0]
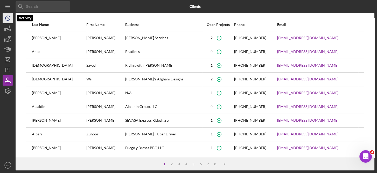
click at [8, 18] on polyline "button" at bounding box center [8, 18] width 1 height 2
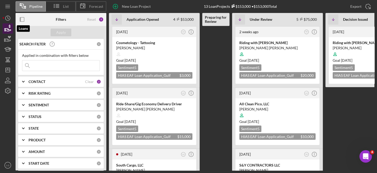
click at [8, 27] on icon "button" at bounding box center [7, 28] width 13 height 13
click at [9, 28] on icon "button" at bounding box center [7, 28] width 13 height 13
click at [39, 138] on b "PRODUCT" at bounding box center [37, 140] width 17 height 4
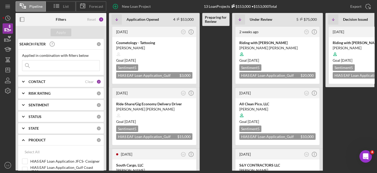
scroll to position [82, 0]
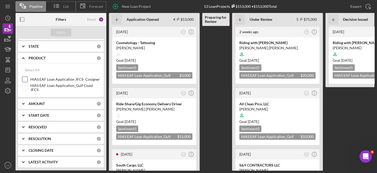
click at [66, 77] on label "HIAS EAF Loan Application JFCS- Cosigner" at bounding box center [65, 79] width 70 height 5
click at [27, 77] on input "HIAS EAF Loan Application JFCS- Cosigner" at bounding box center [24, 79] width 5 height 5
checkbox input "true"
click at [24, 87] on input "HIAS EAF Loan Application_Gulf Coast JFCS" at bounding box center [24, 87] width 5 height 5
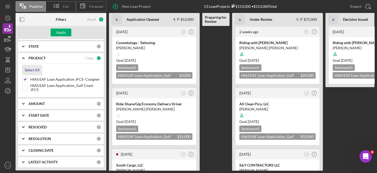
click at [33, 71] on div "Select All" at bounding box center [32, 70] width 15 height 10
checkbox input "true"
click at [26, 78] on input "HIAS EAF Loan Application JFCS- Cosigner" at bounding box center [24, 79] width 5 height 5
checkbox input "false"
click at [26, 87] on input "HIAS EAF Loan Application_Gulf Coast JFCS" at bounding box center [24, 87] width 5 height 5
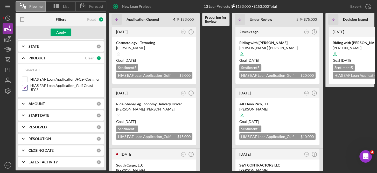
checkbox input "false"
click at [41, 102] on b "AMOUNT" at bounding box center [37, 104] width 16 height 4
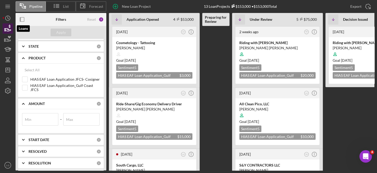
click at [8, 30] on icon "button" at bounding box center [7, 28] width 13 height 13
click at [19, 19] on icon "button" at bounding box center [22, 20] width 12 height 12
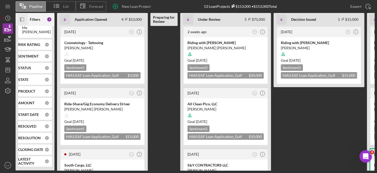
scroll to position [33, 0]
click at [21, 18] on icon "button" at bounding box center [20, 19] width 1 height 4
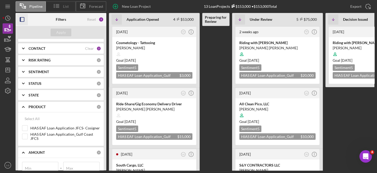
click at [63, 6] on icon at bounding box center [56, 5] width 13 height 13
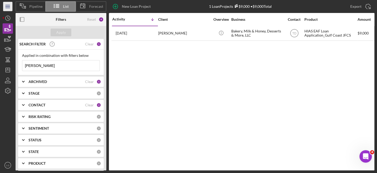
click at [8, 6] on line "button" at bounding box center [7, 6] width 4 height 0
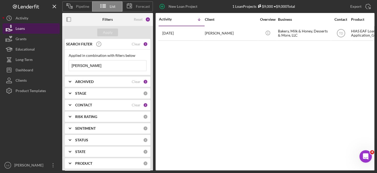
click at [29, 28] on button "Loans" at bounding box center [31, 28] width 57 height 10
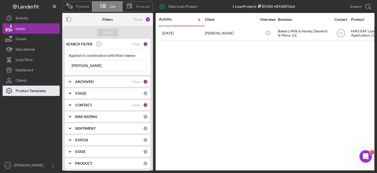
click at [29, 91] on div "Product Templates" at bounding box center [31, 92] width 30 height 12
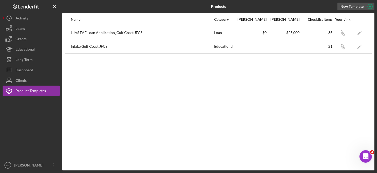
click at [370, 7] on icon "button" at bounding box center [370, 6] width 13 height 13
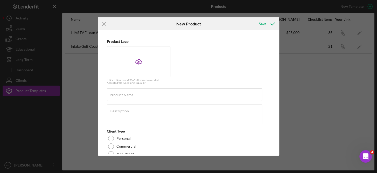
click at [279, 89] on div "Product Logo Icon/Upload 512 x 512px max • 245 x 120 px recommended Accepted fi…" at bounding box center [189, 93] width 182 height 126
click at [276, 86] on div "Product Logo Icon/Upload 512 x 512px max • 245 x 120 px recommended Accepted fi…" at bounding box center [188, 93] width 179 height 123
click at [276, 84] on div "Product Logo Icon/Upload 512 x 512px max • 245 x 120 px recommended Accepted fi…" at bounding box center [188, 93] width 179 height 123
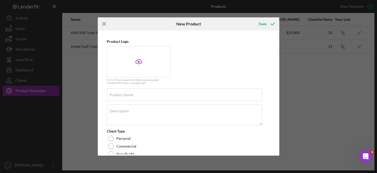
click at [104, 20] on icon "Icon/Menu Close" at bounding box center [104, 23] width 13 height 13
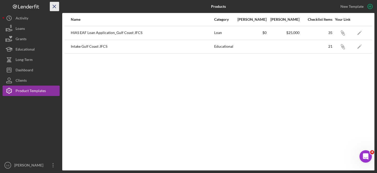
click at [51, 5] on icon "Icon/Menu Close" at bounding box center [55, 7] width 12 height 12
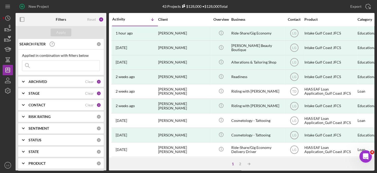
click at [101, 17] on div "6" at bounding box center [101, 19] width 5 height 5
click at [35, 64] on input at bounding box center [60, 65] width 77 height 10
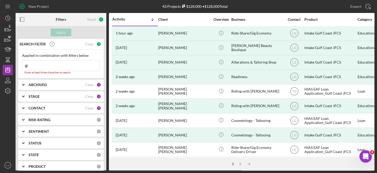
type input "g"
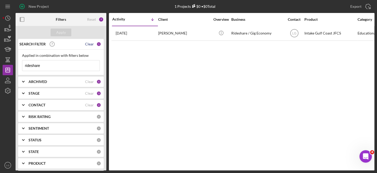
type input "rideshare"
click at [89, 44] on div "Clear" at bounding box center [89, 44] width 9 height 4
click at [22, 18] on icon "button" at bounding box center [22, 20] width 12 height 12
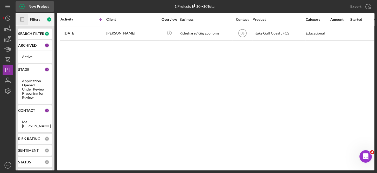
click at [42, 6] on div "New Project" at bounding box center [39, 6] width 20 height 10
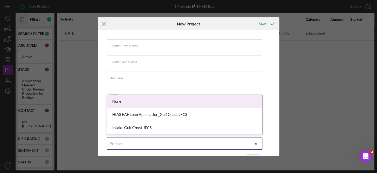
click at [256, 143] on use at bounding box center [256, 144] width 3 height 2
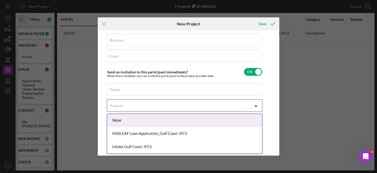
click at [257, 104] on icon "Icon/Dropdown Arrow" at bounding box center [256, 106] width 12 height 12
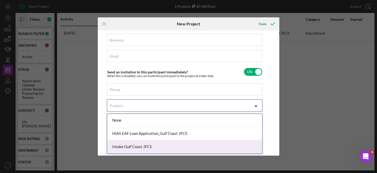
click at [259, 142] on div "Intake Gulf Coast JFCS" at bounding box center [184, 146] width 155 height 13
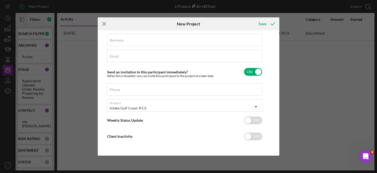
click at [104, 26] on icon "Icon/Menu Close" at bounding box center [104, 23] width 13 height 13
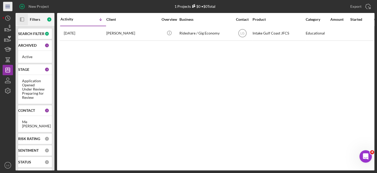
click at [6, 5] on icon "Icon/Menu" at bounding box center [8, 7] width 12 height 12
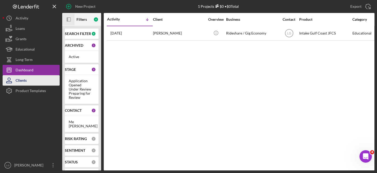
click at [22, 80] on div "Clients" at bounding box center [21, 81] width 11 height 12
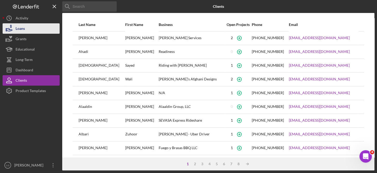
click at [22, 27] on div "Loans" at bounding box center [20, 29] width 9 height 12
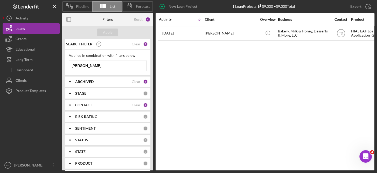
click at [89, 67] on input "[PERSON_NAME]" at bounding box center [107, 65] width 77 height 10
type input "G"
click at [83, 64] on input at bounding box center [107, 65] width 77 height 10
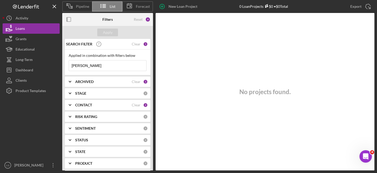
click at [100, 65] on input "[PERSON_NAME]" at bounding box center [107, 65] width 77 height 10
type input "R"
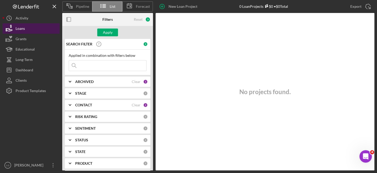
click at [23, 29] on div "Loans" at bounding box center [20, 29] width 9 height 12
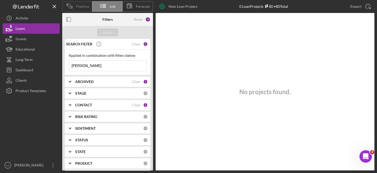
click at [81, 5] on span "Pipeline" at bounding box center [82, 6] width 13 height 4
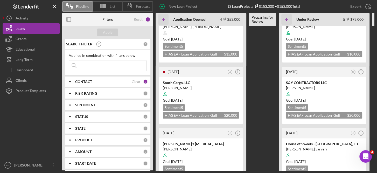
scroll to position [91, 0]
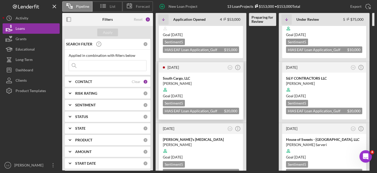
click at [210, 93] on div "Goal [DATE]" at bounding box center [201, 95] width 76 height 5
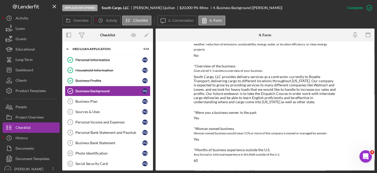
scroll to position [56, 0]
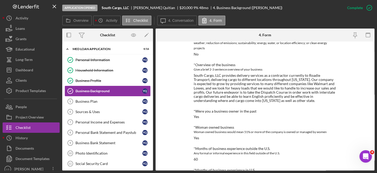
click at [106, 88] on link "Business Background Business Background Y Q" at bounding box center [108, 91] width 86 height 10
click at [96, 90] on div "Business Background" at bounding box center [108, 91] width 67 height 4
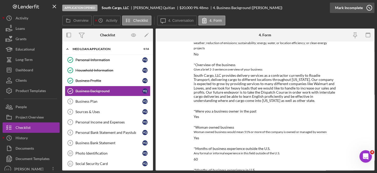
click at [368, 8] on icon "button" at bounding box center [369, 7] width 13 height 13
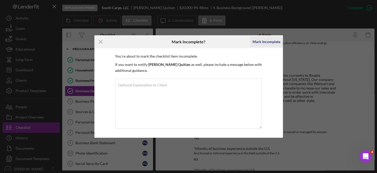
click at [263, 40] on div "Mark Incomplete" at bounding box center [266, 42] width 28 height 10
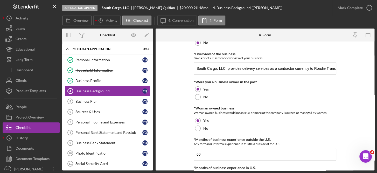
scroll to position [52, 0]
click at [226, 69] on input "South Cargo, LLC provides delivery services as a contractor currently to Roadie…" at bounding box center [265, 68] width 143 height 12
click at [226, 69] on input "provides delivery services as a contractor currently to Roadie Transport, deliv…" at bounding box center [265, 68] width 143 height 12
click at [196, 69] on input "provides delivery services as a contractor currently to Roadie Transport, deliv…" at bounding box center [265, 68] width 143 height 12
click at [196, 68] on input "provides delivery services as a contractor currently to Roadie Transport, deliv…" at bounding box center [265, 68] width 143 height 12
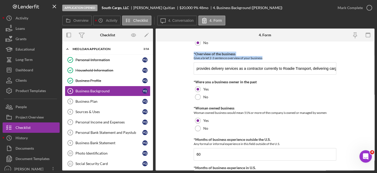
drag, startPoint x: 374, startPoint y: 65, endPoint x: 374, endPoint y: 42, distance: 23.1
click at [374, 42] on div "Application Opened South Cargo, LLC [PERSON_NAME] $20,000 $20,000 9 % 48 mo 4. …" at bounding box center [188, 86] width 377 height 173
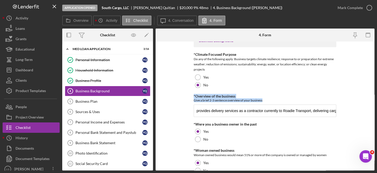
scroll to position [0, 0]
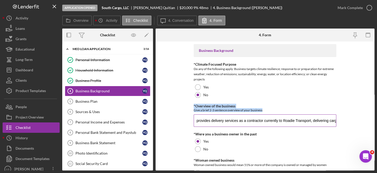
click at [204, 121] on input "provides delivery services as a contractor currently to Roadie Transport, deliv…" at bounding box center [265, 120] width 143 height 12
click at [215, 120] on input "My courier business provides delivery services as a contractor currently to Roa…" at bounding box center [265, 120] width 143 height 12
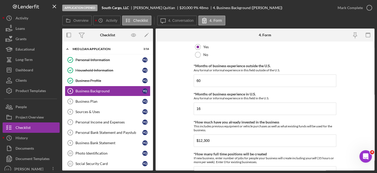
scroll to position [127, 0]
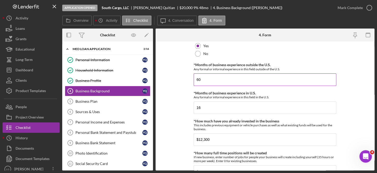
type input "As a self-employed contractor, my business provides delivery services as a cont…"
click at [208, 82] on input "60" at bounding box center [265, 79] width 143 height 12
type input "6"
type input "0"
click at [212, 105] on input "16" at bounding box center [265, 107] width 143 height 12
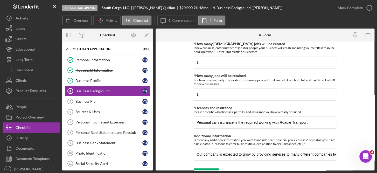
scroll to position [276, 0]
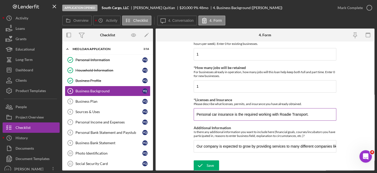
click at [196, 112] on input "Personal car insurance is the required working with Roadie Transport." at bounding box center [265, 114] width 143 height 12
click at [282, 113] on input "I only have my personal car insurance is the required working with Roadie Trans…" at bounding box center [265, 114] width 143 height 12
type input "I only have my personal car insurance is the required to drive and work with Ro…"
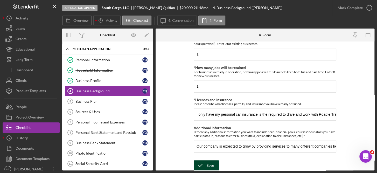
click at [209, 162] on div "Save" at bounding box center [210, 165] width 7 height 10
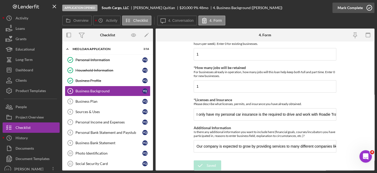
click at [369, 7] on icon "button" at bounding box center [369, 7] width 13 height 13
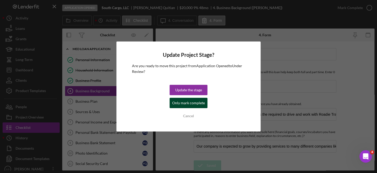
click at [190, 101] on div "Only mark complete" at bounding box center [188, 103] width 33 height 10
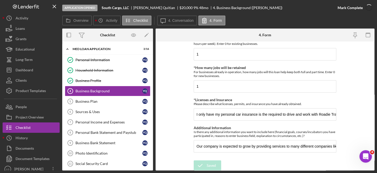
scroll to position [297, 0]
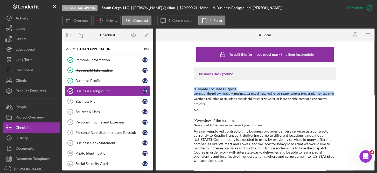
drag, startPoint x: 374, startPoint y: 74, endPoint x: 374, endPoint y: 94, distance: 20.2
click at [374, 94] on div "Application Opened South Cargo, LLC [PERSON_NAME] $20,000 $20,000 9 % 48 mo 4. …" at bounding box center [188, 86] width 377 height 173
click at [370, 4] on icon "button" at bounding box center [369, 7] width 13 height 13
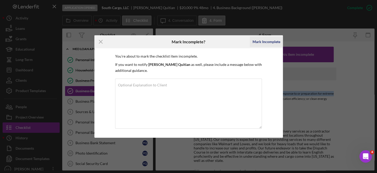
click at [271, 38] on div "Mark Incomplete" at bounding box center [266, 42] width 28 height 10
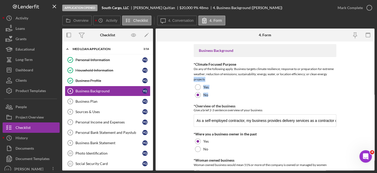
drag, startPoint x: 373, startPoint y: 76, endPoint x: 373, endPoint y: 94, distance: 18.2
click at [373, 94] on form "Business Background *Climate Focused Purpose Do any of the following apply: Bus…" at bounding box center [265, 106] width 219 height 129
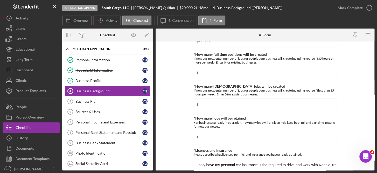
click at [375, 46] on div "Application Opened South Cargo, LLC [PERSON_NAME] $20,000 $20,000 9 % 48 mo 4. …" at bounding box center [188, 86] width 377 height 173
click at [372, 49] on form "Business Background *Climate Focused Purpose Do any of the following apply: Bus…" at bounding box center [265, 106] width 219 height 129
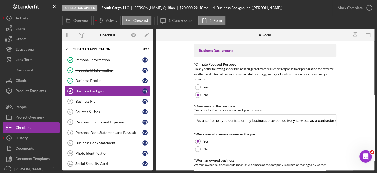
scroll to position [113, 0]
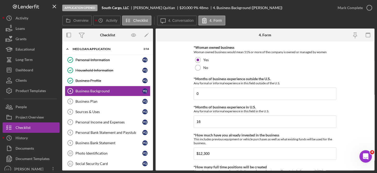
click at [374, 124] on form "Business Background *Climate Focused Purpose Do any of the following apply: Bus…" at bounding box center [265, 106] width 219 height 129
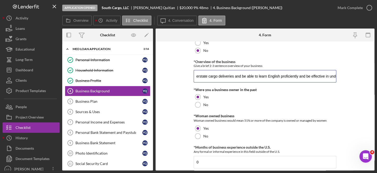
scroll to position [0, 828]
drag, startPoint x: 197, startPoint y: 75, endPoint x: 378, endPoint y: 72, distance: 181.1
click at [377, 72] on html "Application Opened South Cargo, LLC [PERSON_NAME] $20,000 $20,000 9 % 48 mo 4. …" at bounding box center [188, 86] width 377 height 173
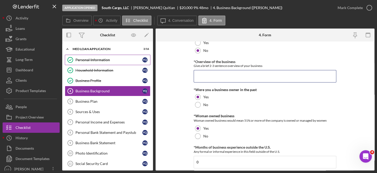
scroll to position [0, 0]
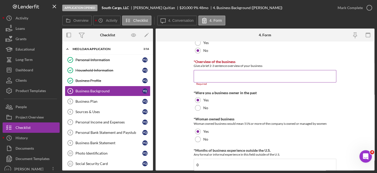
click at [198, 75] on input "*Overview of the business" at bounding box center [265, 76] width 143 height 12
paste input "As a self-employed contractor, my business provides full-time delivery services…"
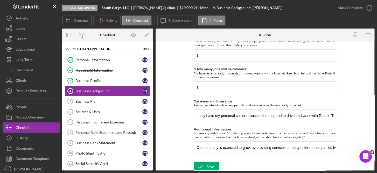
scroll to position [276, 0]
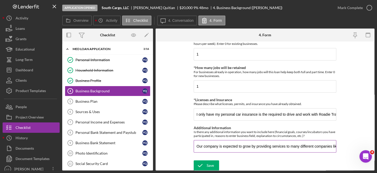
type input "As a self-employed contractor, my business provides full-time delivery services…"
click at [238, 146] on input "Our company is expected to grow by providing services to many different compani…" at bounding box center [265, 146] width 143 height 12
click at [215, 146] on input "Our company is expected to grow by providing services to many different compani…" at bounding box center [265, 146] width 143 height 12
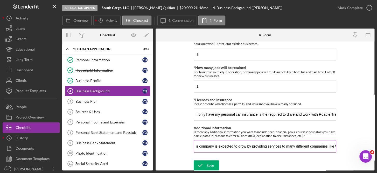
scroll to position [0, 0]
drag, startPoint x: 240, startPoint y: 146, endPoint x: 194, endPoint y: 146, distance: 46.7
click at [194, 146] on input "Our company is expected to grow by providing services to many different compani…" at bounding box center [265, 146] width 143 height 12
type input "We are eager to grow our business by providing services to many different compa…"
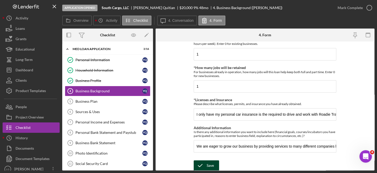
click at [210, 161] on div "Save" at bounding box center [210, 165] width 7 height 10
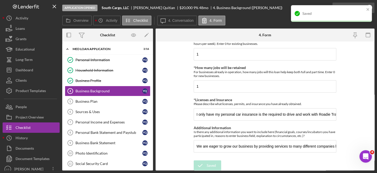
click at [368, 6] on div "Saved" at bounding box center [331, 15] width 83 height 23
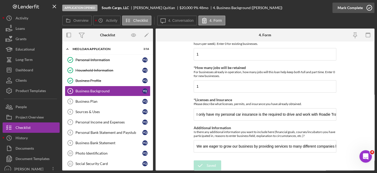
click at [369, 7] on icon "button" at bounding box center [369, 7] width 13 height 13
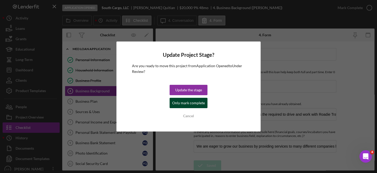
click at [196, 102] on div "Only mark complete" at bounding box center [188, 103] width 33 height 10
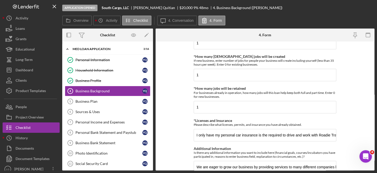
scroll to position [297, 0]
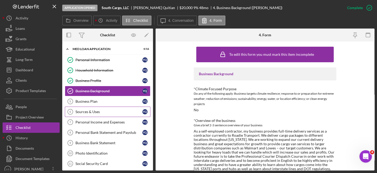
click at [104, 111] on div "Sources & Uses" at bounding box center [108, 112] width 67 height 4
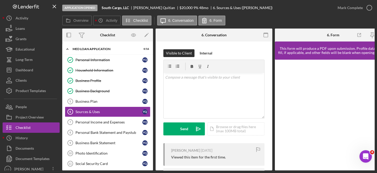
scroll to position [0, 17]
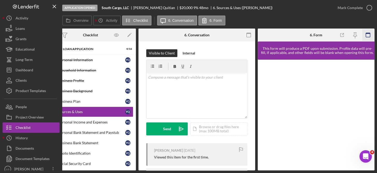
click at [368, 34] on icon "button" at bounding box center [368, 35] width 12 height 12
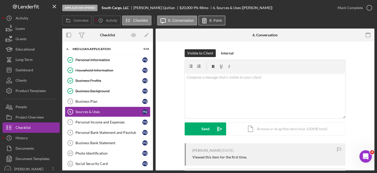
click at [213, 20] on label "6. Form" at bounding box center [216, 20] width 12 height 4
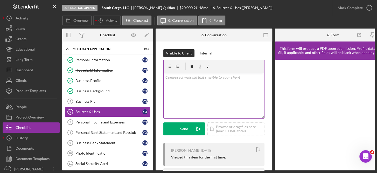
scroll to position [0, 17]
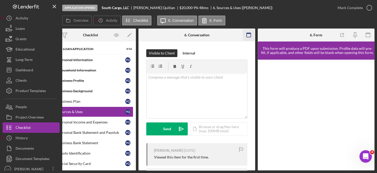
click at [249, 34] on icon "button" at bounding box center [249, 35] width 12 height 12
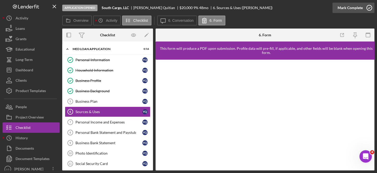
click at [369, 7] on icon "button" at bounding box center [369, 7] width 13 height 13
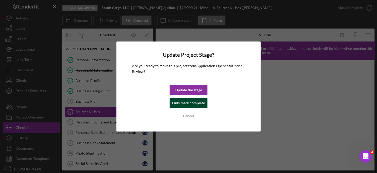
click at [192, 101] on div "Only mark complete" at bounding box center [188, 103] width 33 height 10
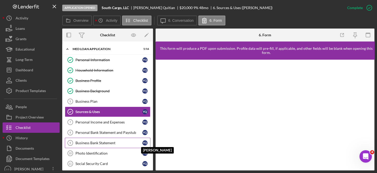
click at [144, 141] on div "Y Q" at bounding box center [144, 142] width 5 height 5
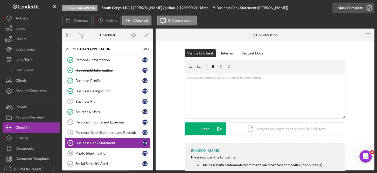
click at [370, 6] on icon "button" at bounding box center [369, 7] width 13 height 13
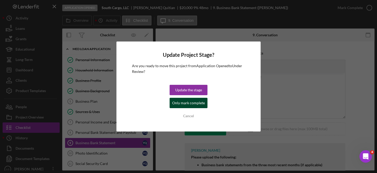
click at [197, 102] on div "Only mark complete" at bounding box center [188, 103] width 33 height 10
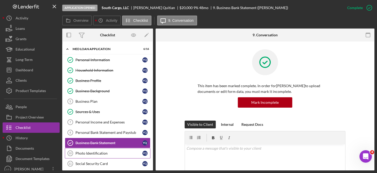
click at [94, 153] on div "Photo Identification" at bounding box center [108, 153] width 67 height 4
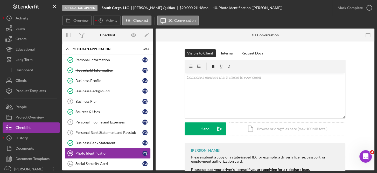
click at [106, 152] on div "Photo Identification" at bounding box center [108, 153] width 67 height 4
click at [283, 129] on div "Icon/Document Browse or drag files here (max 100MB total) Tap to choose files o…" at bounding box center [287, 128] width 117 height 13
click at [93, 162] on div "Social Security Card" at bounding box center [108, 164] width 67 height 4
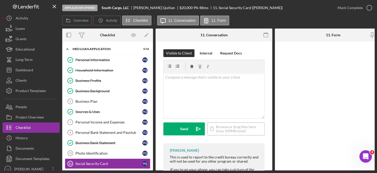
click at [229, 128] on div "Icon/Document Browse or drag files here (max 100MB total) Tap to choose files o…" at bounding box center [236, 128] width 57 height 13
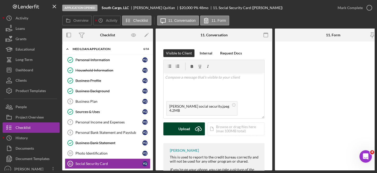
click at [185, 130] on div "Upload" at bounding box center [184, 128] width 12 height 13
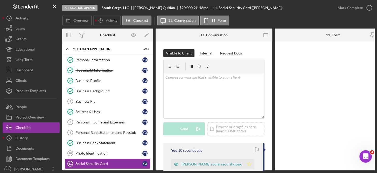
click at [244, 164] on icon "Icon/Star" at bounding box center [249, 164] width 10 height 10
click at [94, 151] on div "Photo Identification" at bounding box center [108, 153] width 67 height 4
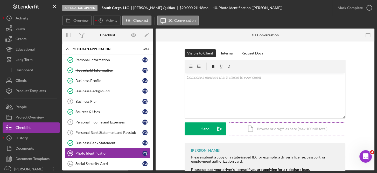
click at [268, 128] on div "Icon/Document Browse or drag files here (max 100MB total) Tap to choose files o…" at bounding box center [287, 128] width 117 height 13
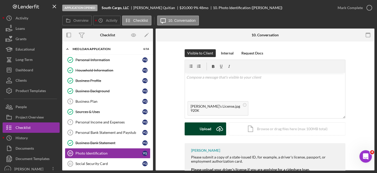
click at [209, 127] on div "Upload" at bounding box center [206, 128] width 12 height 13
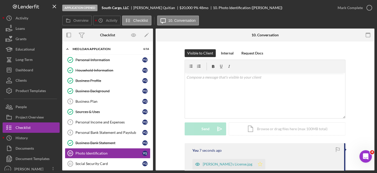
click at [265, 162] on icon "Icon/Star" at bounding box center [260, 164] width 10 height 10
click at [281, 128] on div "Icon/Document Browse or drag files here (max 100MB total) Tap to choose files o…" at bounding box center [287, 128] width 117 height 13
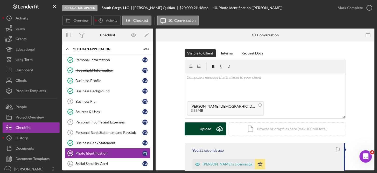
click at [206, 128] on div "Upload" at bounding box center [206, 128] width 12 height 13
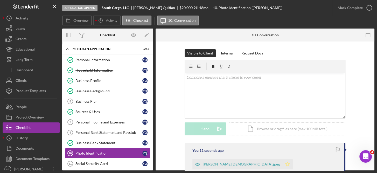
click at [283, 163] on icon "Icon/Star" at bounding box center [288, 164] width 10 height 10
click at [369, 6] on icon "button" at bounding box center [369, 7] width 13 height 13
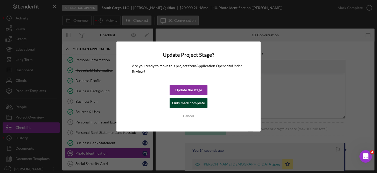
click at [200, 102] on div "Only mark complete" at bounding box center [188, 103] width 33 height 10
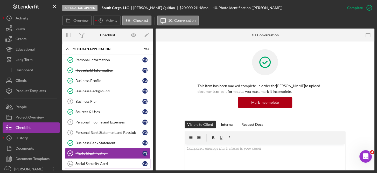
click at [97, 163] on div "Social Security Card" at bounding box center [108, 164] width 67 height 4
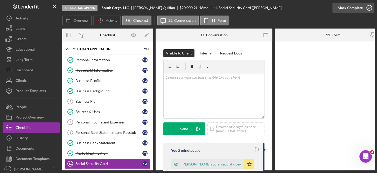
click at [368, 5] on icon "button" at bounding box center [369, 7] width 13 height 13
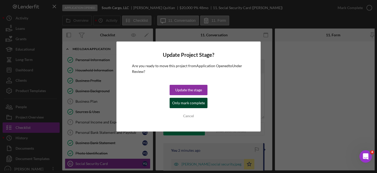
click at [194, 105] on div "Only mark complete" at bounding box center [188, 103] width 33 height 10
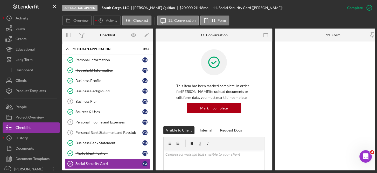
scroll to position [111, 0]
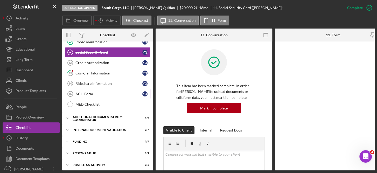
click at [83, 92] on div "ACH Form" at bounding box center [108, 94] width 67 height 4
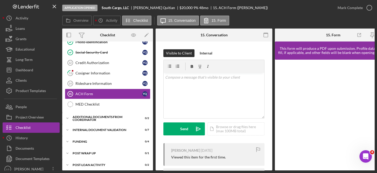
scroll to position [0, 7]
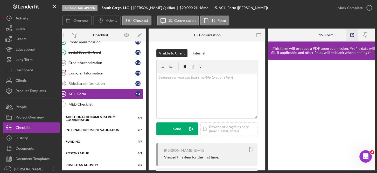
click at [351, 33] on icon "button" at bounding box center [352, 34] width 3 height 3
click at [369, 6] on icon "button" at bounding box center [369, 7] width 13 height 13
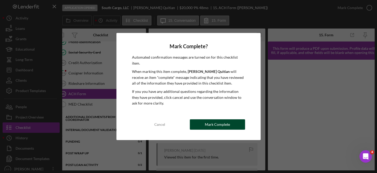
click at [220, 120] on div "Mark Complete" at bounding box center [217, 124] width 25 height 10
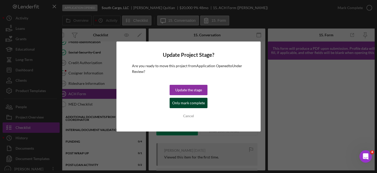
click at [183, 103] on div "Only mark complete" at bounding box center [188, 103] width 33 height 10
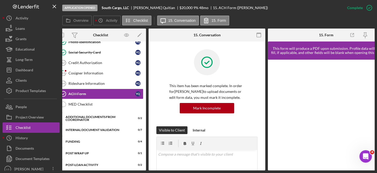
scroll to position [0, 0]
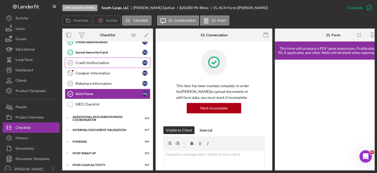
click at [88, 61] on div "Credit Authorization" at bounding box center [108, 63] width 67 height 4
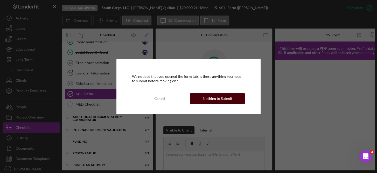
click at [225, 98] on div "Nothing to Submit" at bounding box center [218, 98] width 30 height 10
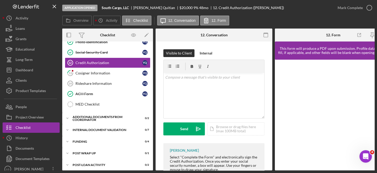
scroll to position [0, 17]
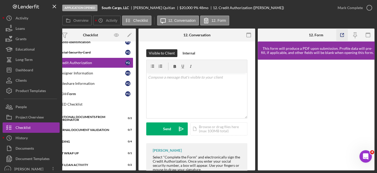
click at [341, 32] on icon "button" at bounding box center [342, 35] width 12 height 12
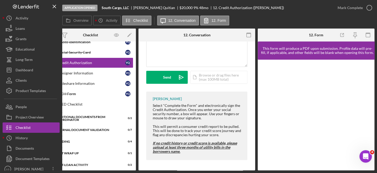
scroll to position [0, 0]
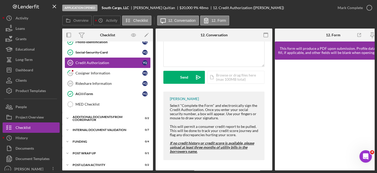
click at [106, 61] on div "Credit Authorization" at bounding box center [108, 63] width 67 height 4
click at [264, 33] on rect "button" at bounding box center [266, 33] width 4 height 1
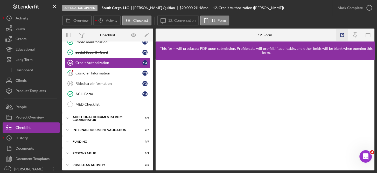
click at [343, 31] on icon "button" at bounding box center [342, 35] width 12 height 12
click at [370, 8] on icon "button" at bounding box center [369, 7] width 13 height 13
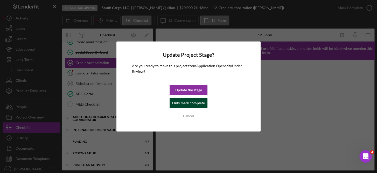
click at [194, 101] on div "Only mark complete" at bounding box center [188, 103] width 33 height 10
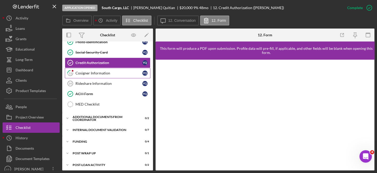
click at [108, 72] on div "Cosigner Information" at bounding box center [108, 73] width 67 height 4
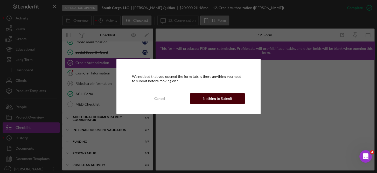
click at [221, 99] on div "Nothing to Submit" at bounding box center [218, 98] width 30 height 10
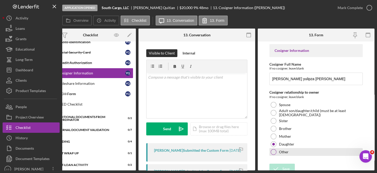
scroll to position [6, 0]
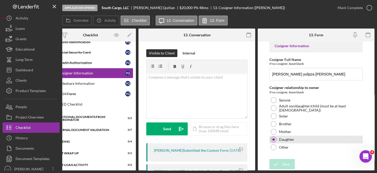
click at [291, 140] on label "Daughter" at bounding box center [286, 139] width 15 height 4
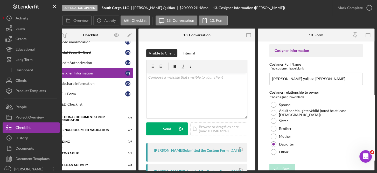
click at [372, 129] on form "Cosigner Information Cosigner Full Name If no cosigner, leave blank [PERSON_NAM…" at bounding box center [316, 106] width 117 height 129
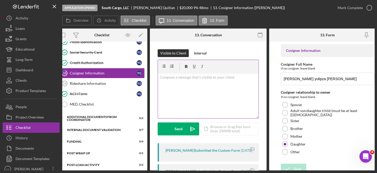
scroll to position [0, 17]
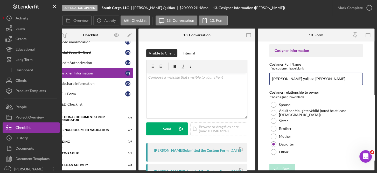
drag, startPoint x: 316, startPoint y: 81, endPoint x: 253, endPoint y: 80, distance: 63.6
click at [253, 80] on div "Overview Internal Workflow Stage Application Opened Icon/Dropdown Arrow Archive…" at bounding box center [218, 100] width 312 height 142
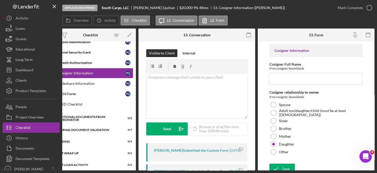
click at [281, 94] on div "Cosigner relationship to owner" at bounding box center [316, 92] width 93 height 4
click at [277, 74] on input "Cosigner Full Name" at bounding box center [316, 79] width 93 height 12
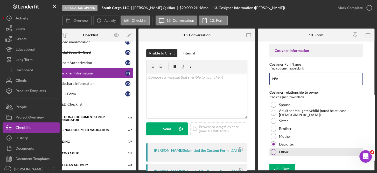
type input "N/A"
click at [275, 152] on div at bounding box center [274, 152] width 6 height 6
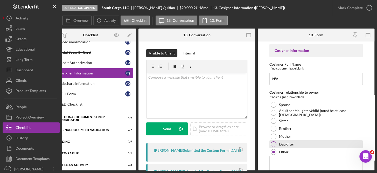
scroll to position [23, 0]
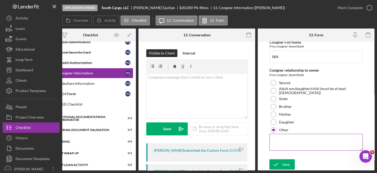
click at [283, 141] on textarea at bounding box center [316, 142] width 93 height 17
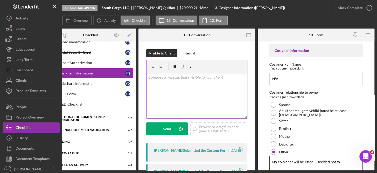
scroll to position [0, 0]
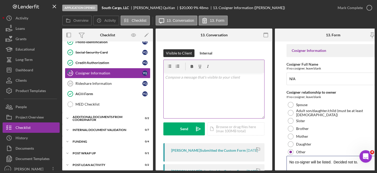
type textarea "No co-signer will be listed. Decided not to."
click at [183, 86] on div "v Color teal Color pink Remove color Add row above Add row below Add column bef…" at bounding box center [214, 95] width 101 height 45
